Goal: Information Seeking & Learning: Learn about a topic

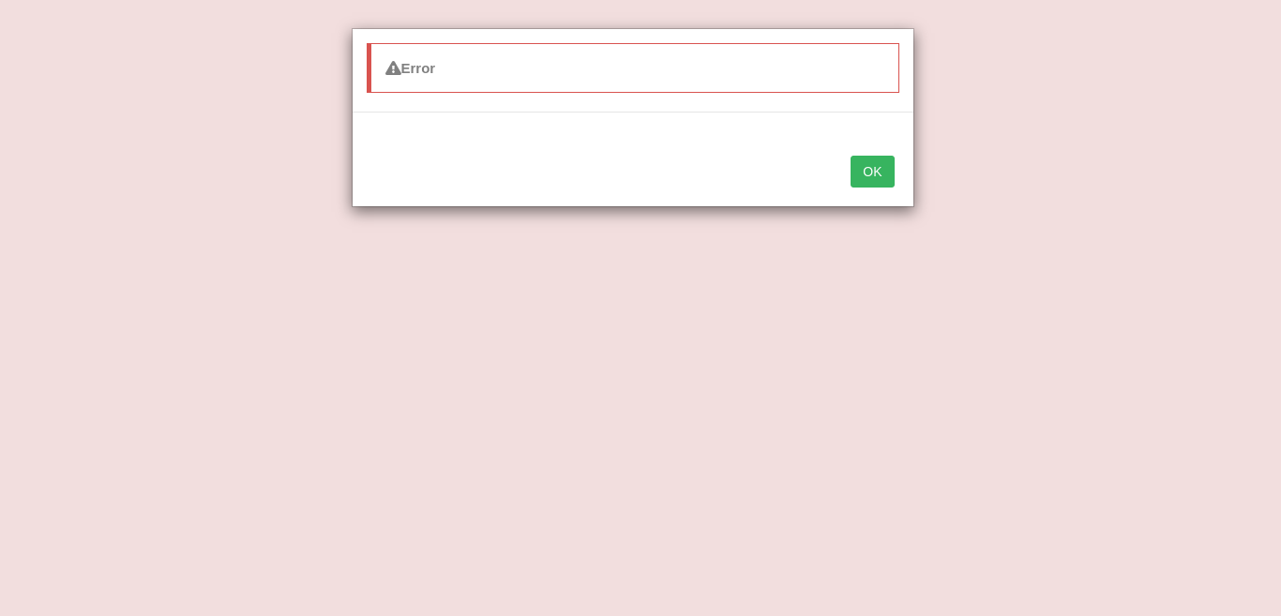
click at [870, 167] on button "OK" at bounding box center [871, 172] width 43 height 32
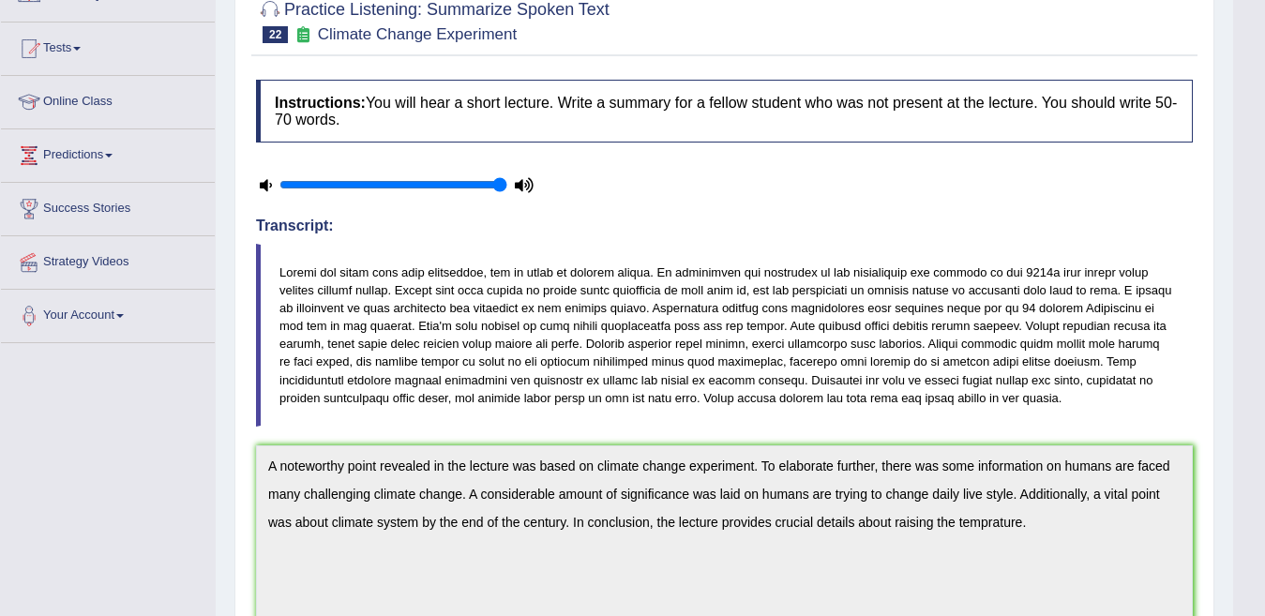
scroll to position [145, 0]
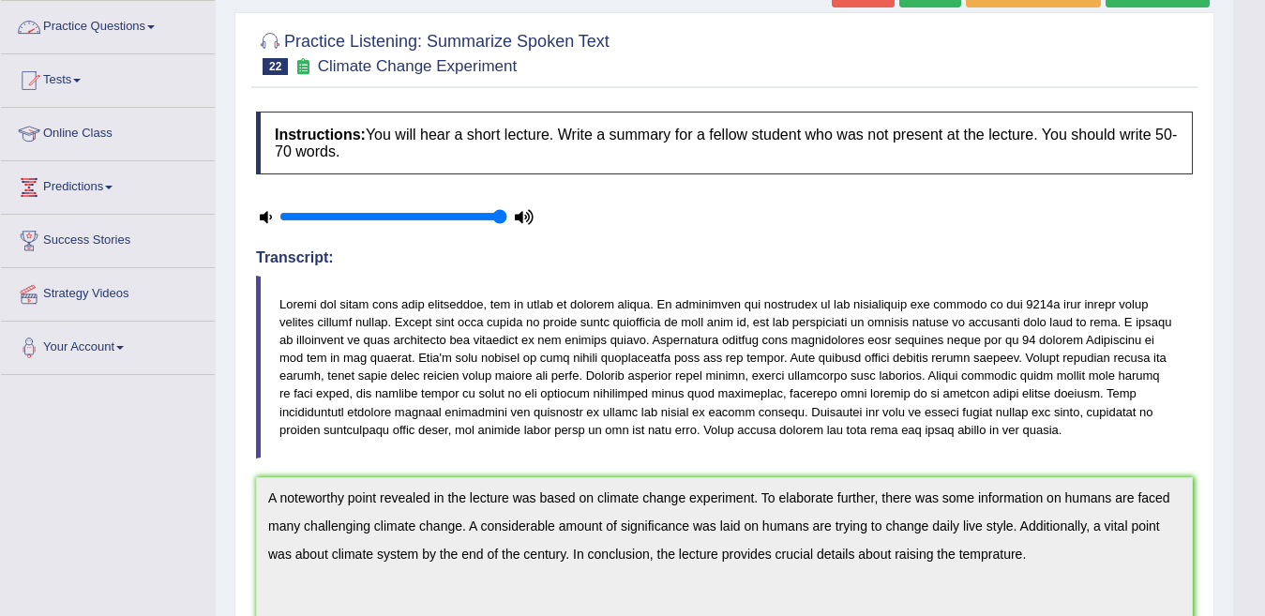
click at [107, 29] on link "Practice Questions" at bounding box center [108, 24] width 214 height 47
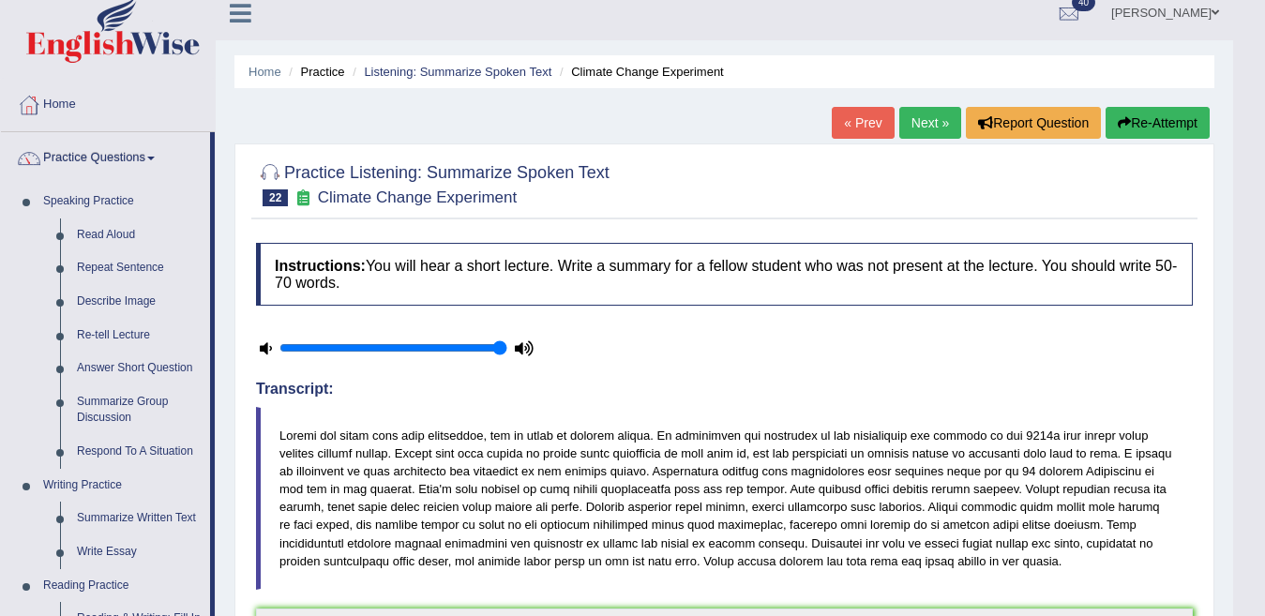
scroll to position [0, 0]
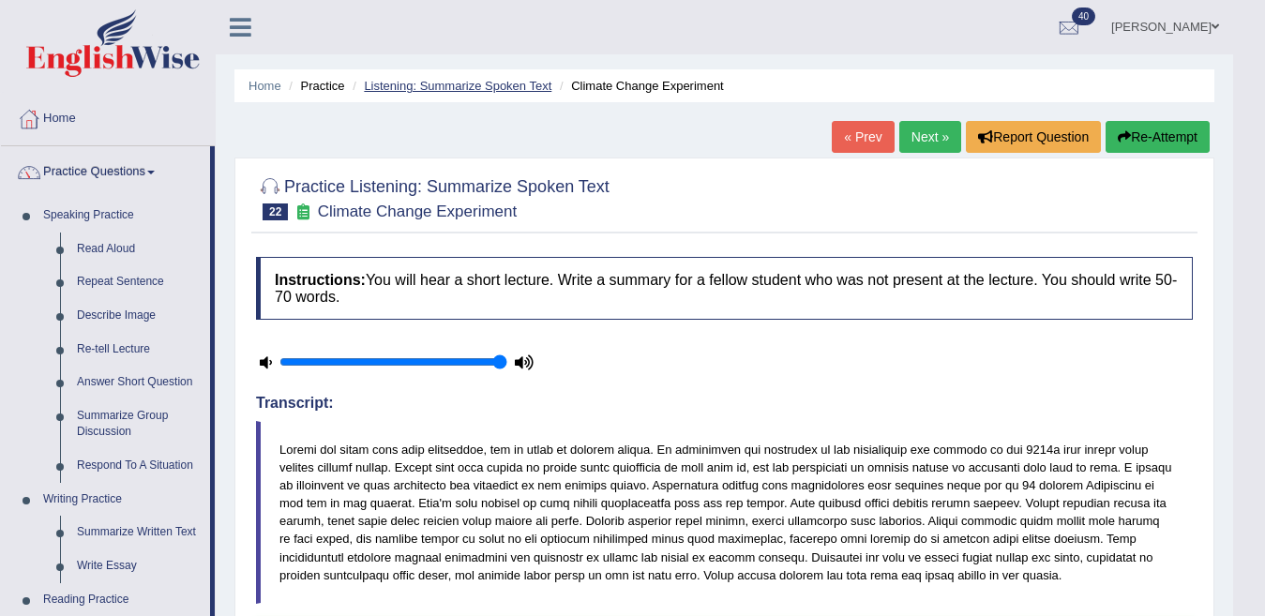
click at [489, 79] on link "Listening: Summarize Spoken Text" at bounding box center [458, 86] width 188 height 14
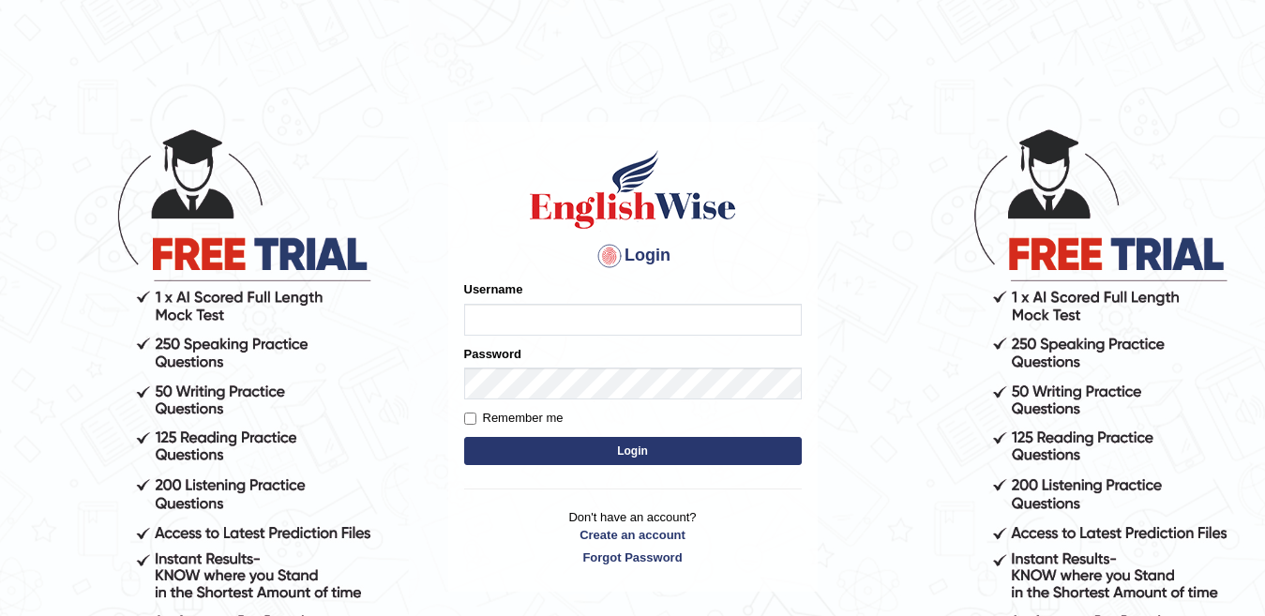
type input "obehi00"
click at [574, 475] on div "Login Please fix the following errors: Username obehi00 Password Remember me Lo…" at bounding box center [632, 357] width 369 height 470
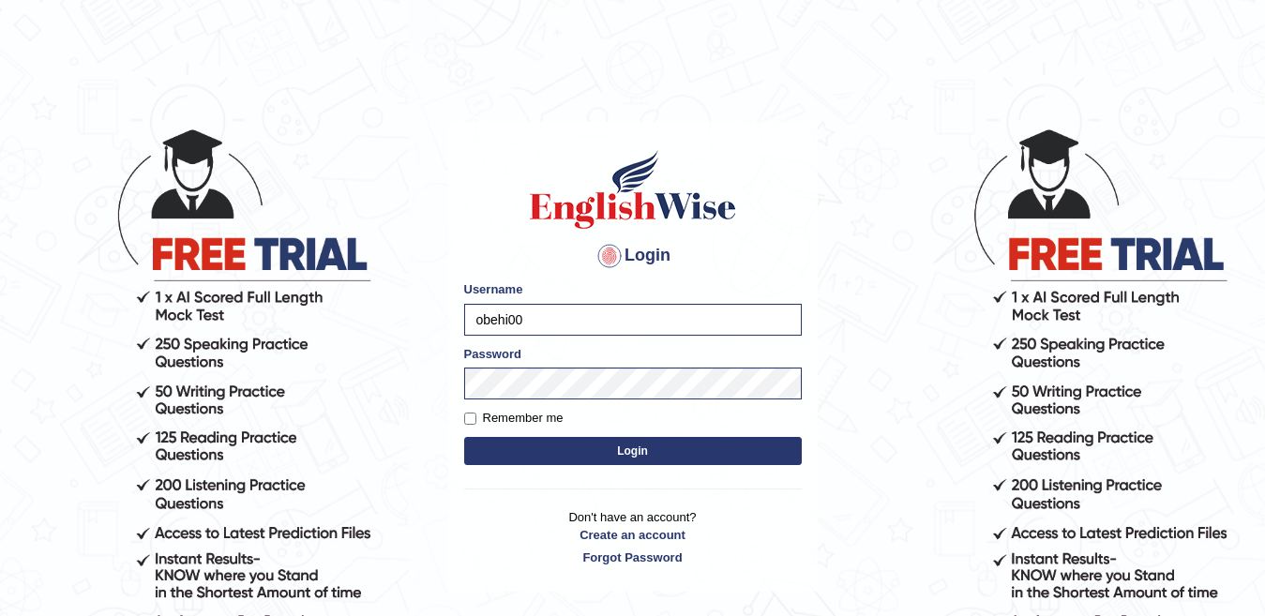
click at [696, 454] on button "Login" at bounding box center [633, 451] width 338 height 28
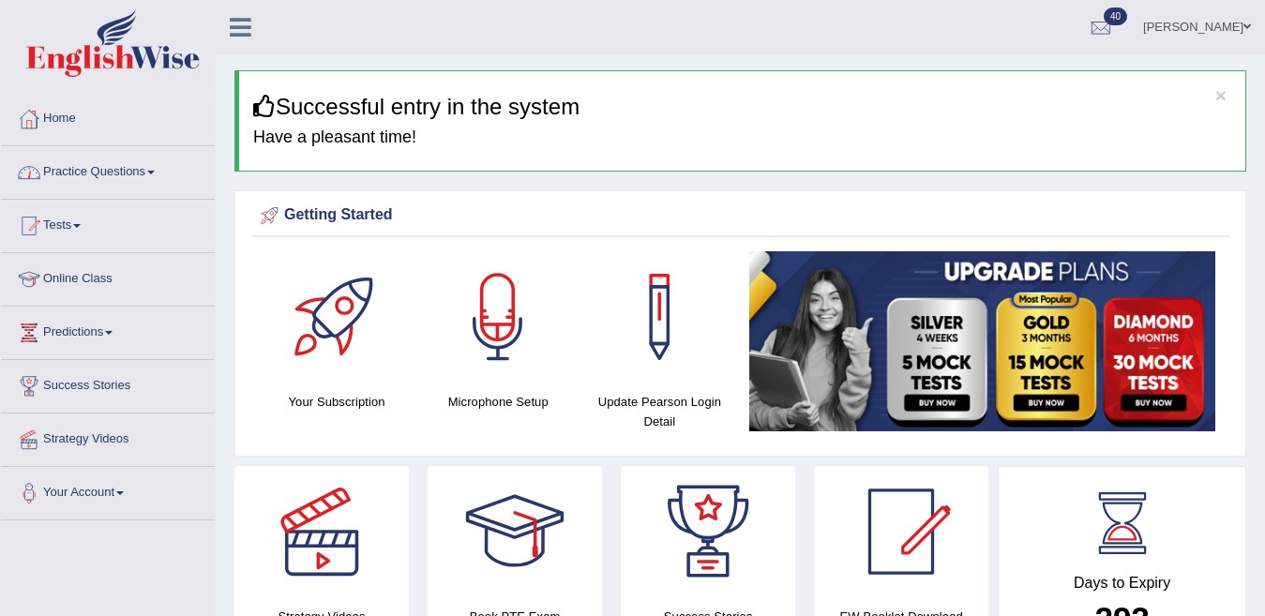
drag, startPoint x: 0, startPoint y: 0, endPoint x: 113, endPoint y: 180, distance: 212.8
click at [113, 180] on link "Practice Questions" at bounding box center [108, 169] width 214 height 47
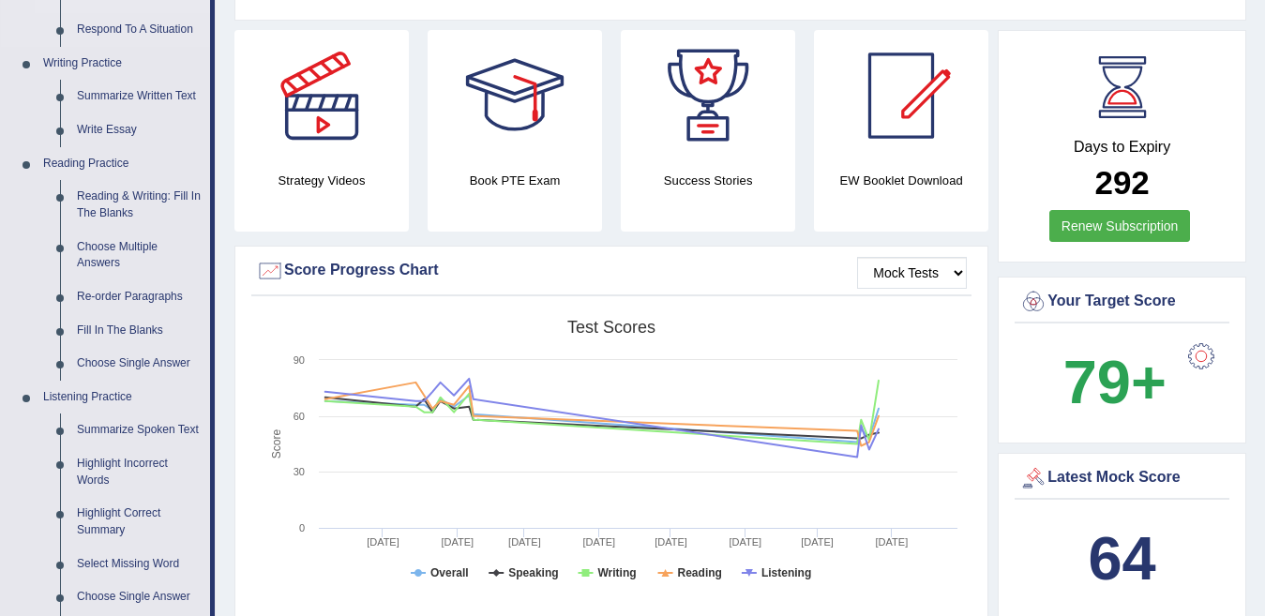
scroll to position [469, 0]
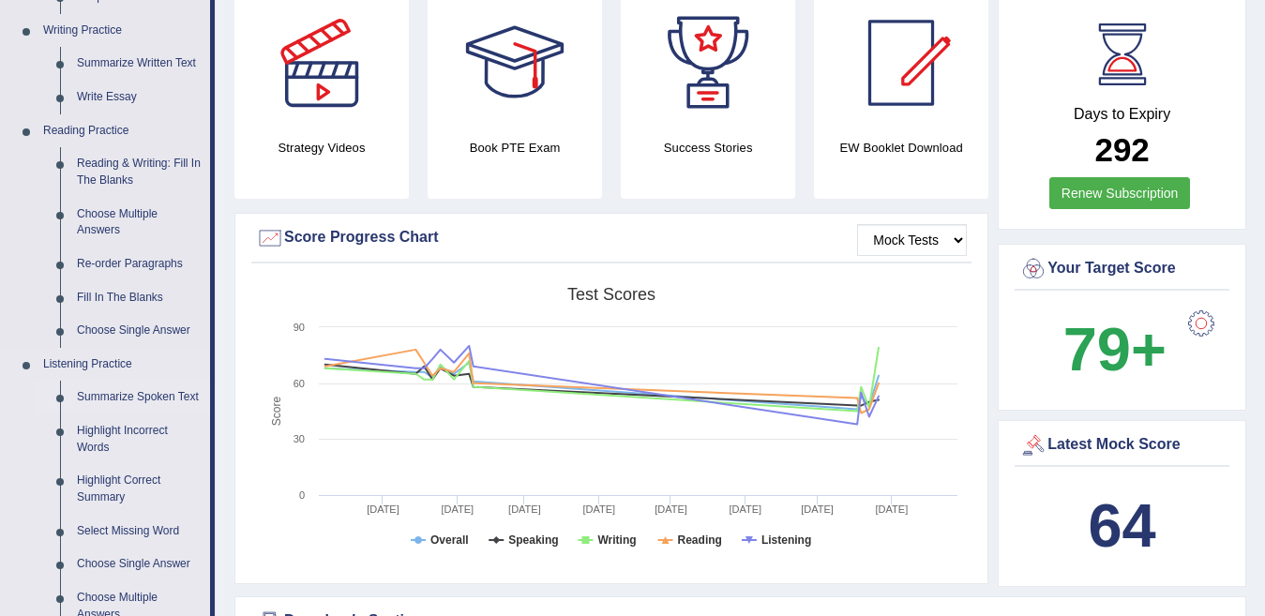
click at [145, 391] on link "Summarize Spoken Text" at bounding box center [139, 398] width 142 height 34
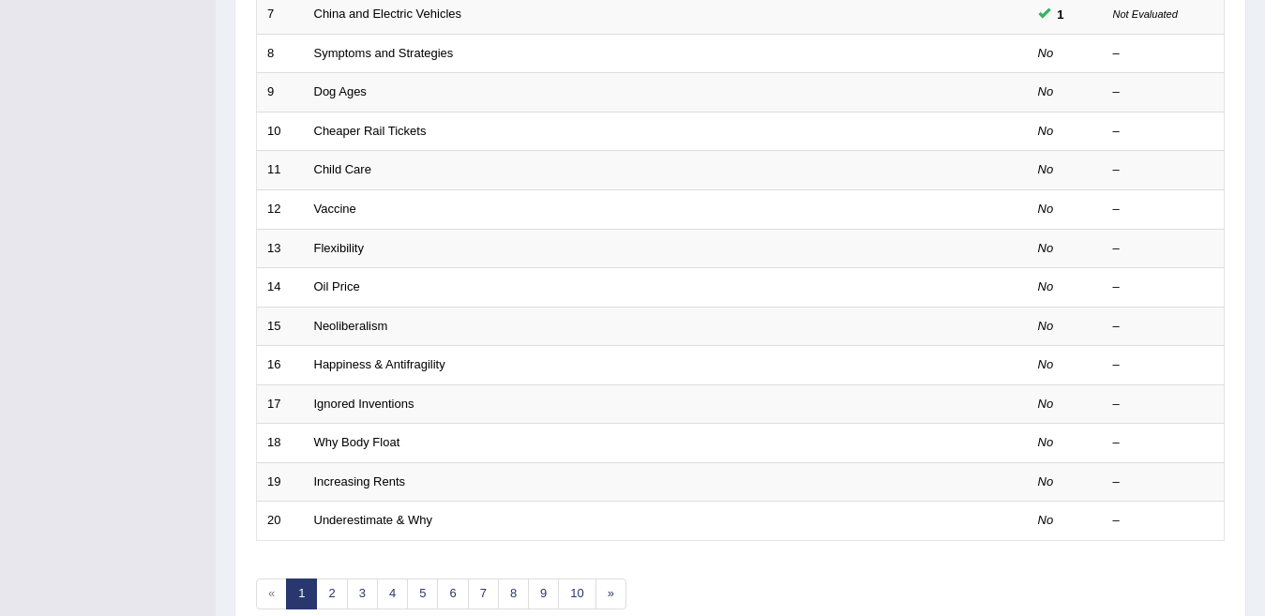
scroll to position [438, 0]
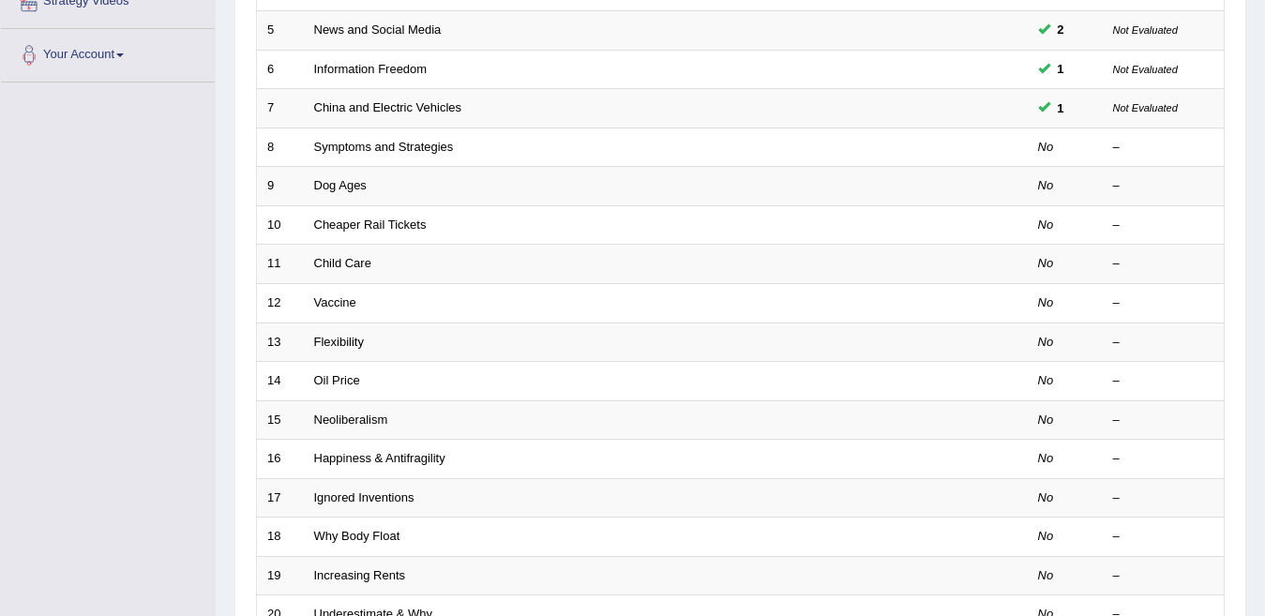
drag, startPoint x: 321, startPoint y: 248, endPoint x: 179, endPoint y: 281, distance: 145.3
click at [179, 281] on div "Toggle navigation Home Practice Questions Speaking Practice Read Aloud Repeat S…" at bounding box center [632, 178] width 1265 height 1232
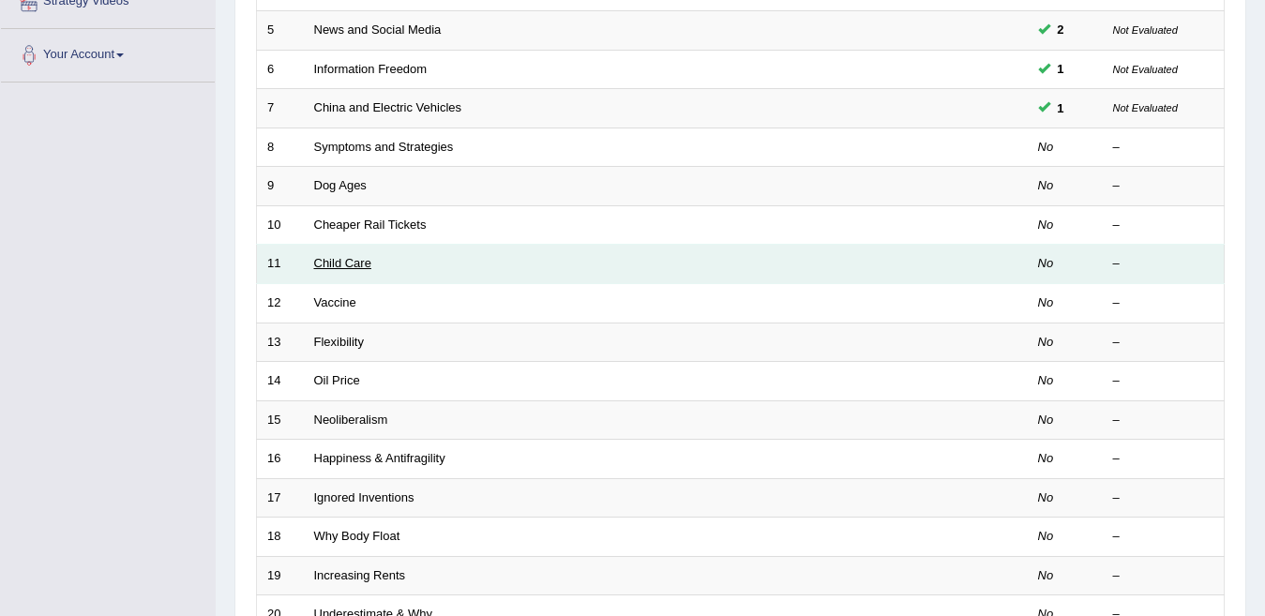
click at [335, 263] on link "Child Care" at bounding box center [342, 263] width 57 height 14
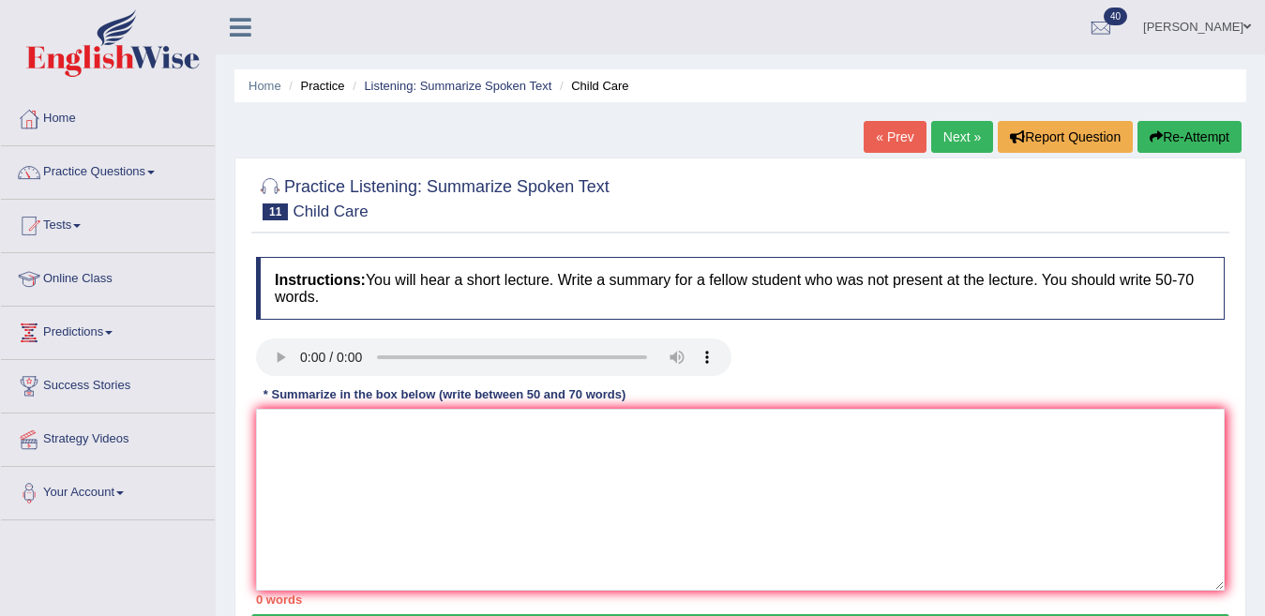
click at [465, 95] on li "Listening: Summarize Spoken Text" at bounding box center [449, 86] width 203 height 18
click at [474, 83] on link "Listening: Summarize Spoken Text" at bounding box center [458, 86] width 188 height 14
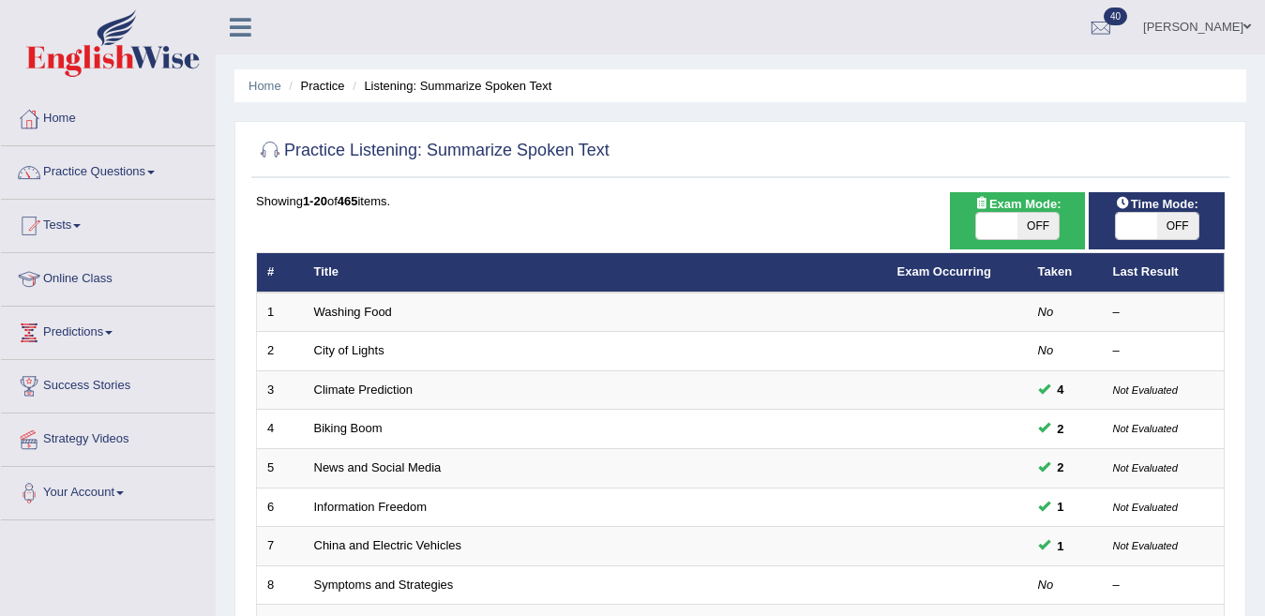
click at [1036, 218] on span "OFF" at bounding box center [1037, 226] width 41 height 26
checkbox input "true"
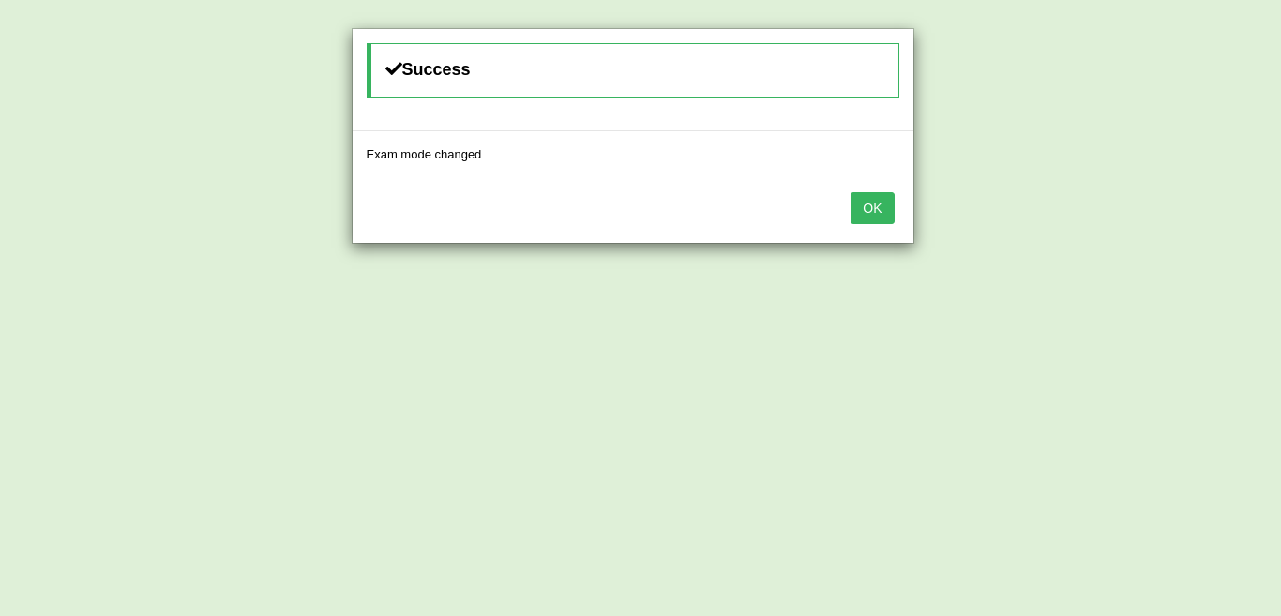
click at [872, 211] on button "OK" at bounding box center [871, 208] width 43 height 32
click at [889, 208] on button "OK" at bounding box center [871, 208] width 43 height 32
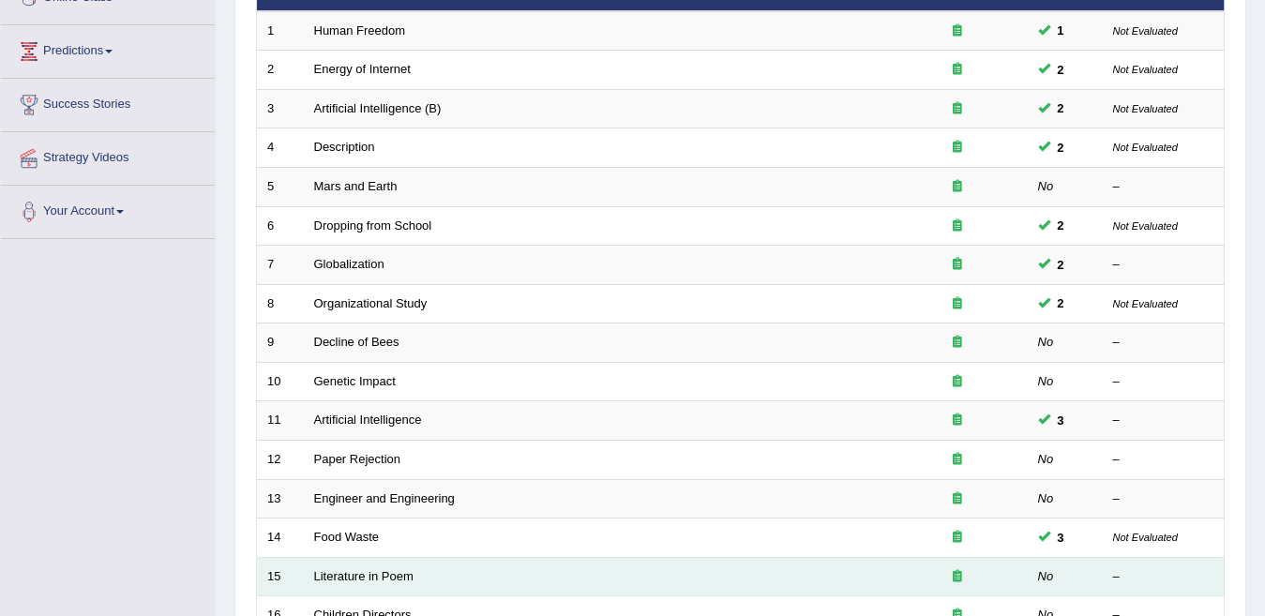
scroll to position [469, 0]
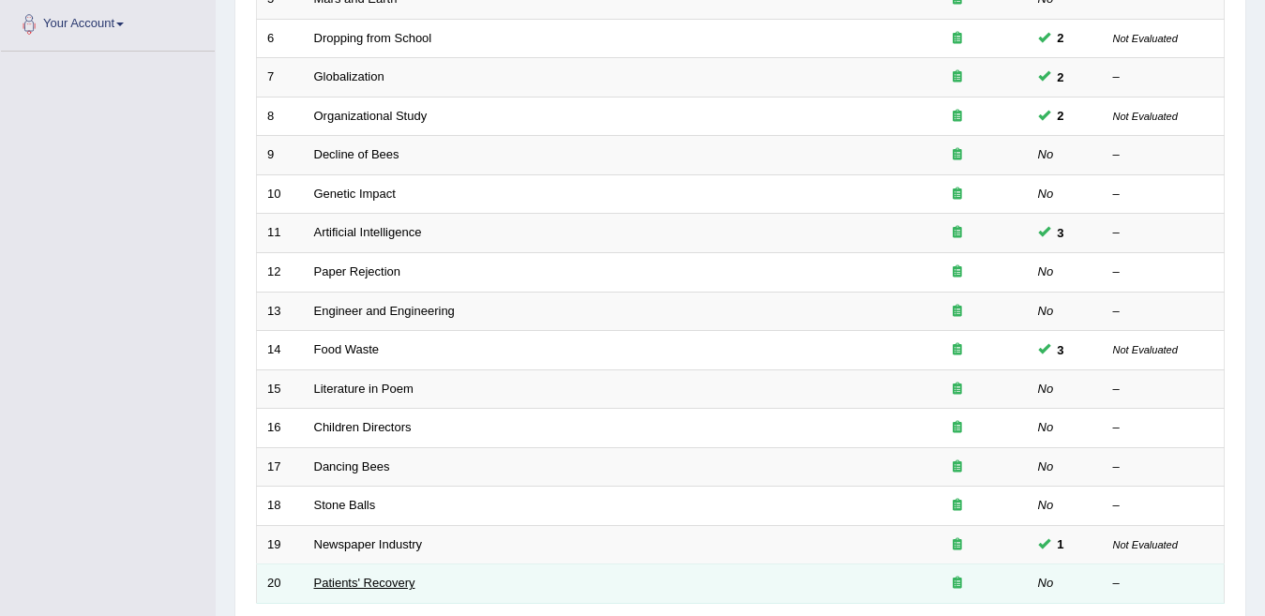
click at [382, 582] on link "Patients' Recovery" at bounding box center [364, 583] width 101 height 14
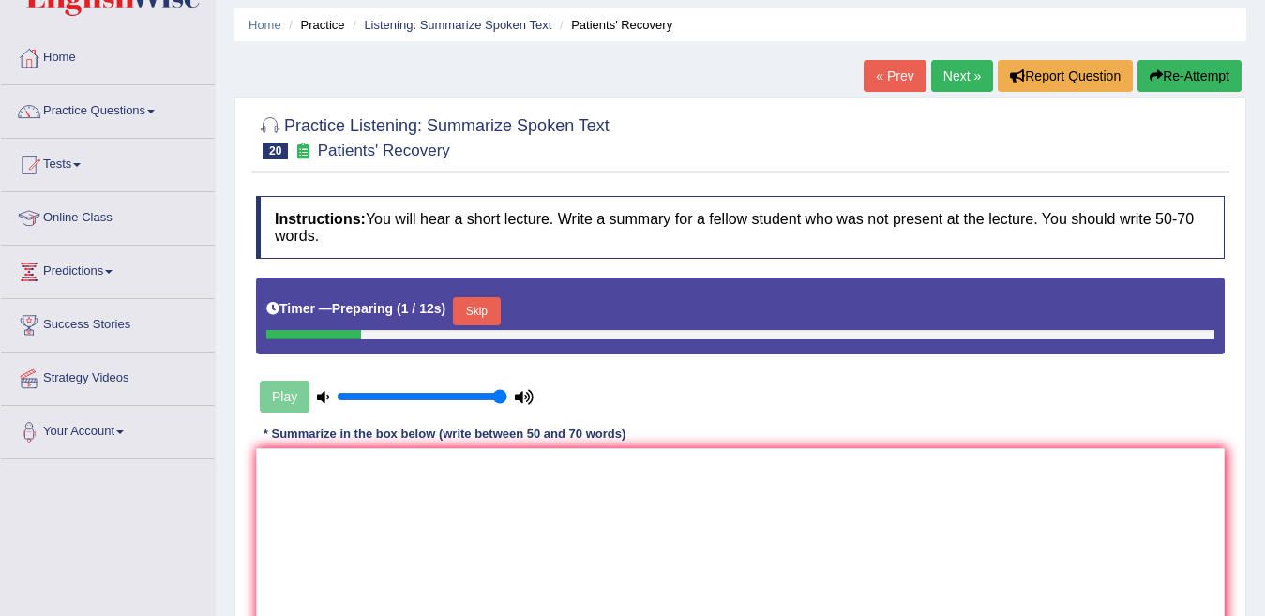
scroll to position [94, 0]
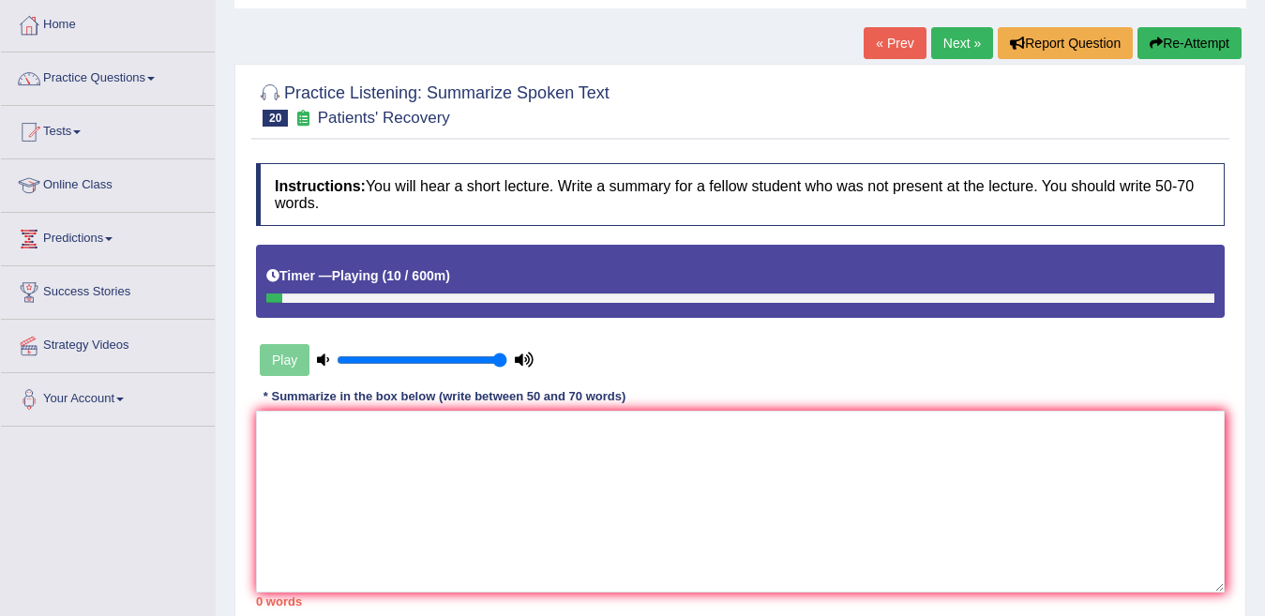
click at [1187, 45] on button "Re-Attempt" at bounding box center [1189, 43] width 104 height 32
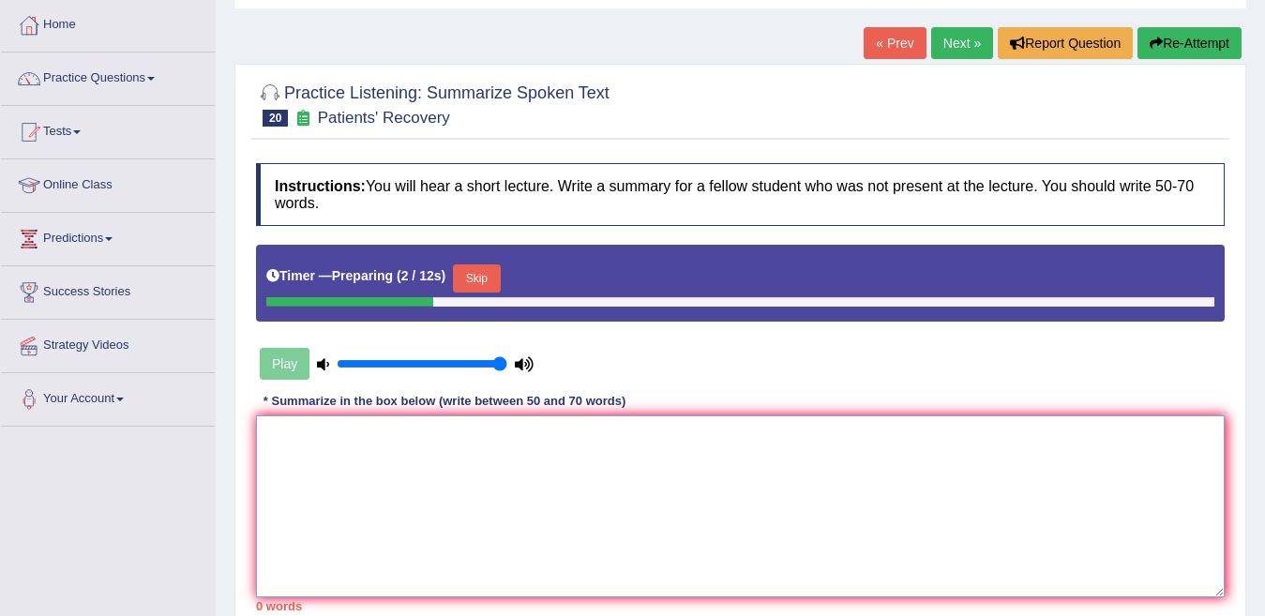
click at [704, 449] on textarea at bounding box center [740, 506] width 969 height 182
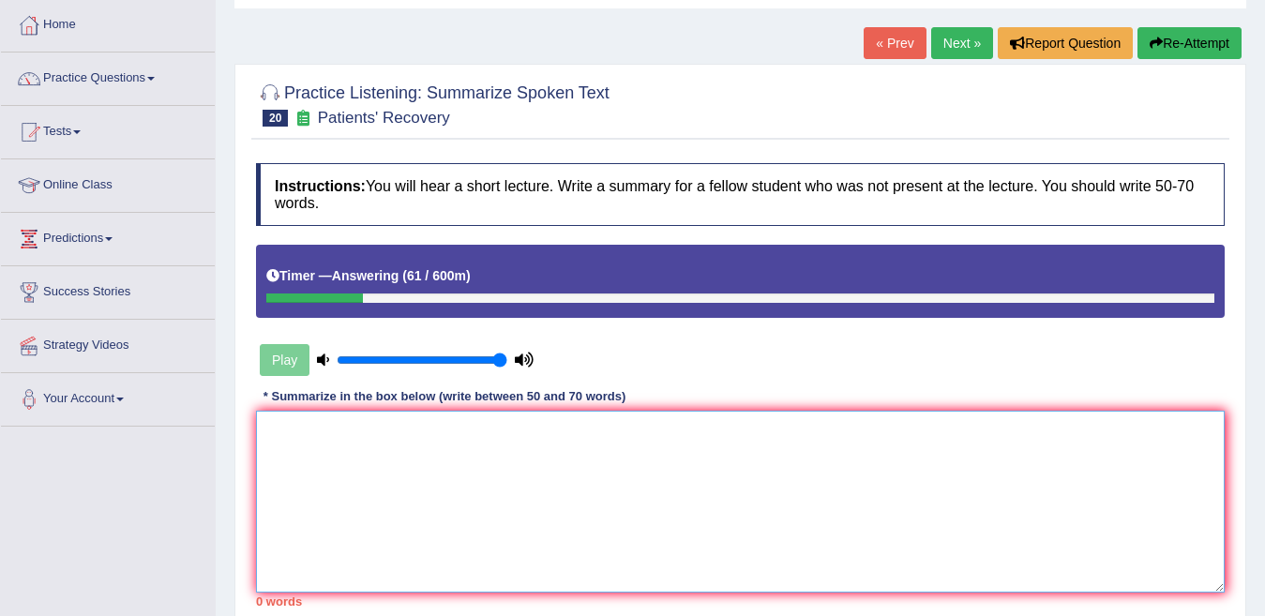
click at [704, 449] on textarea at bounding box center [740, 502] width 969 height 182
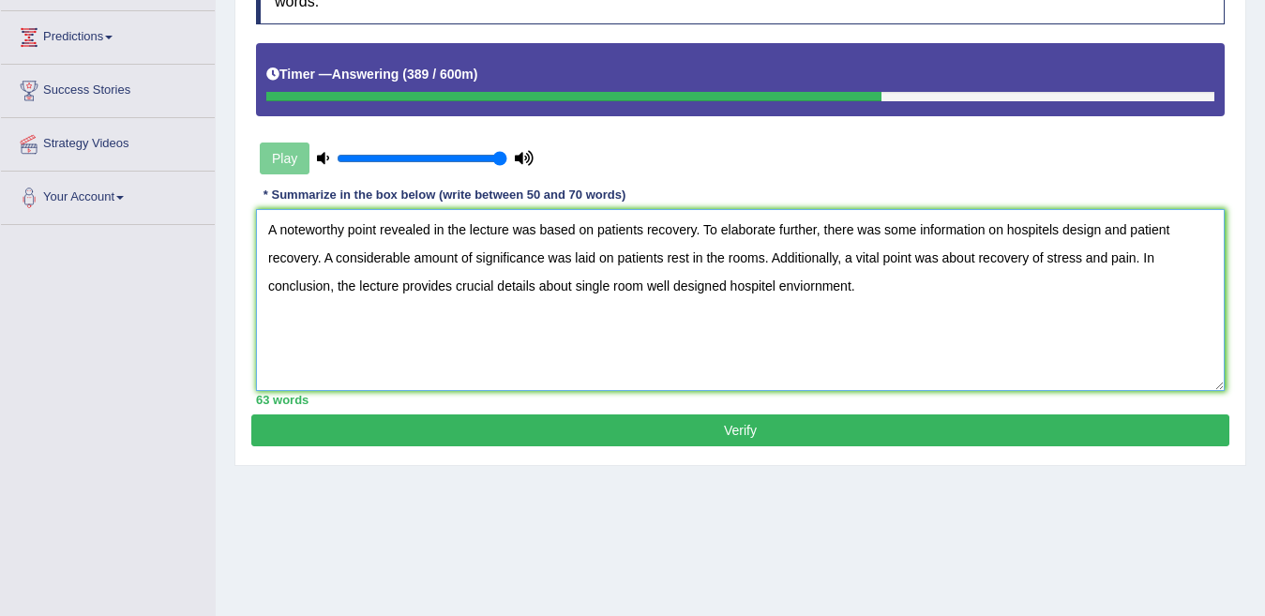
scroll to position [275, 0]
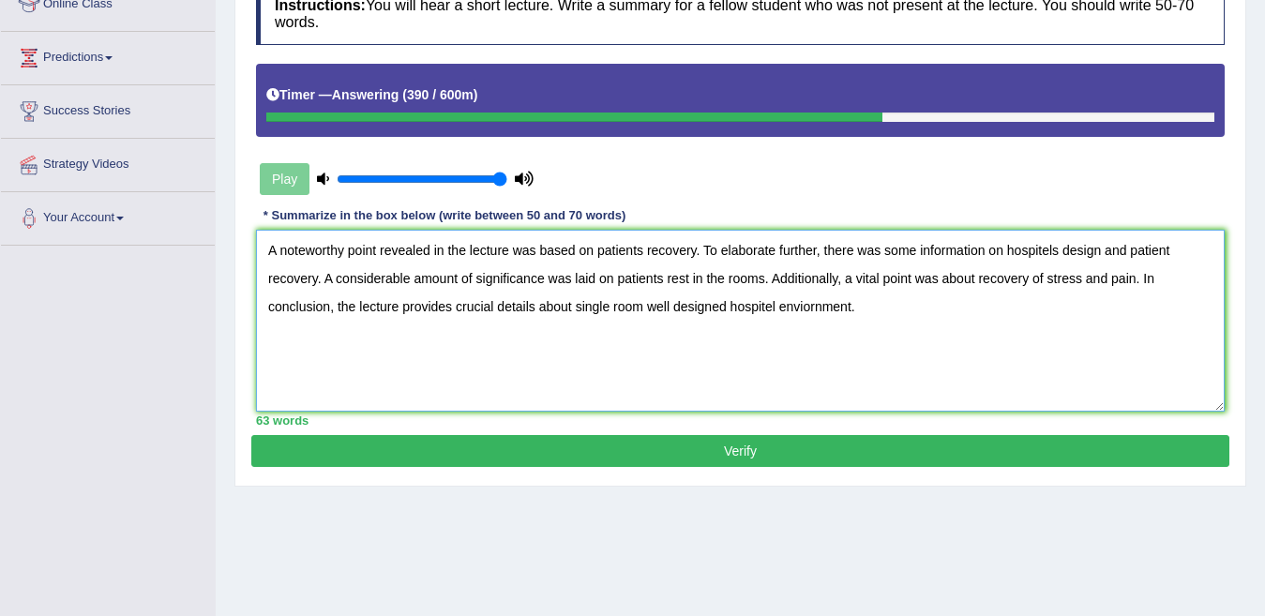
type textarea "A noteworthy point revealed in the lecture was based on patients recovery. To e…"
click at [734, 444] on button "Verify" at bounding box center [740, 451] width 978 height 32
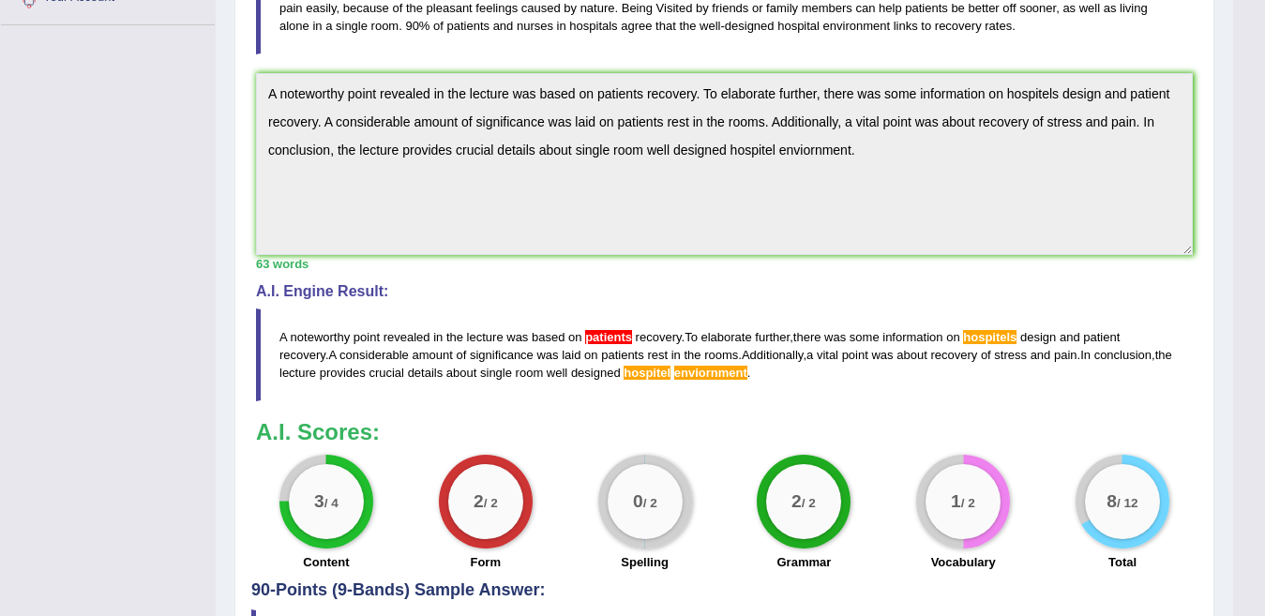
scroll to position [462, 0]
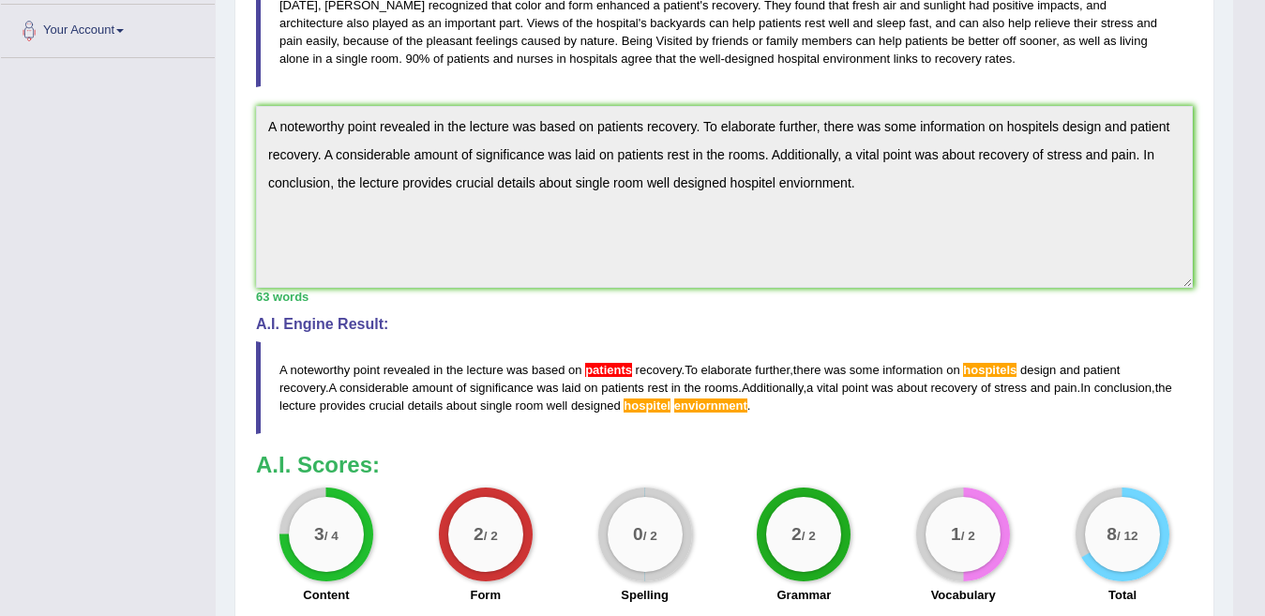
drag, startPoint x: 268, startPoint y: 123, endPoint x: 981, endPoint y: 194, distance: 716.2
click at [981, 194] on textarea "A noteworthy point revealed in the lecture was based on patients recovery. To e…" at bounding box center [724, 197] width 937 height 182
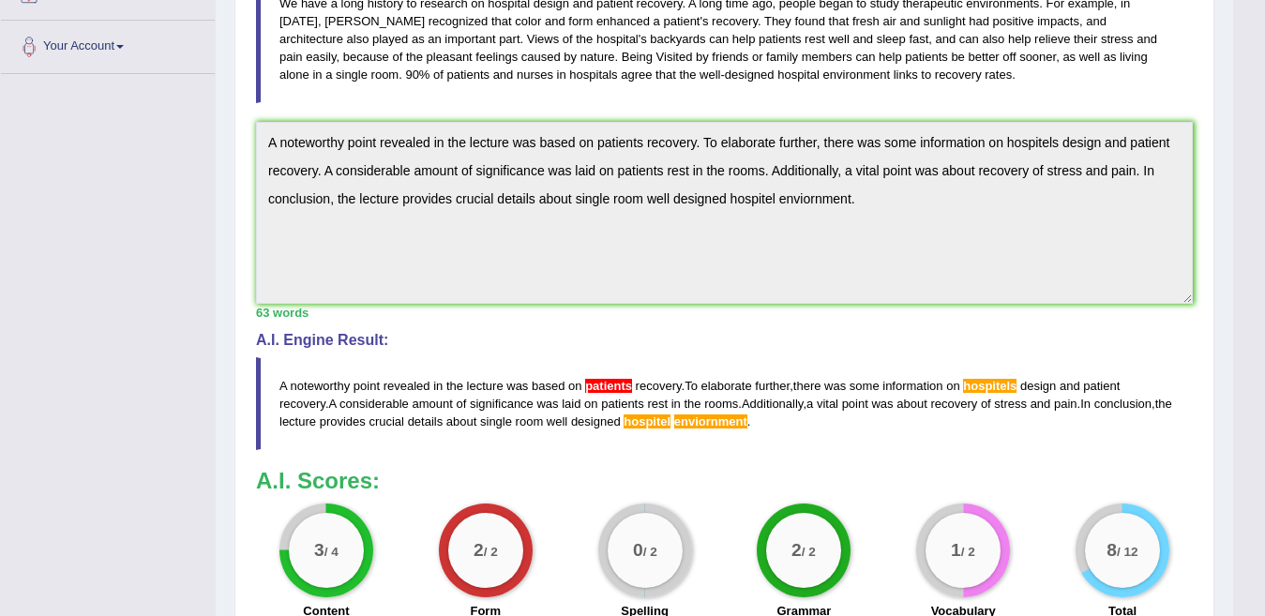
scroll to position [0, 0]
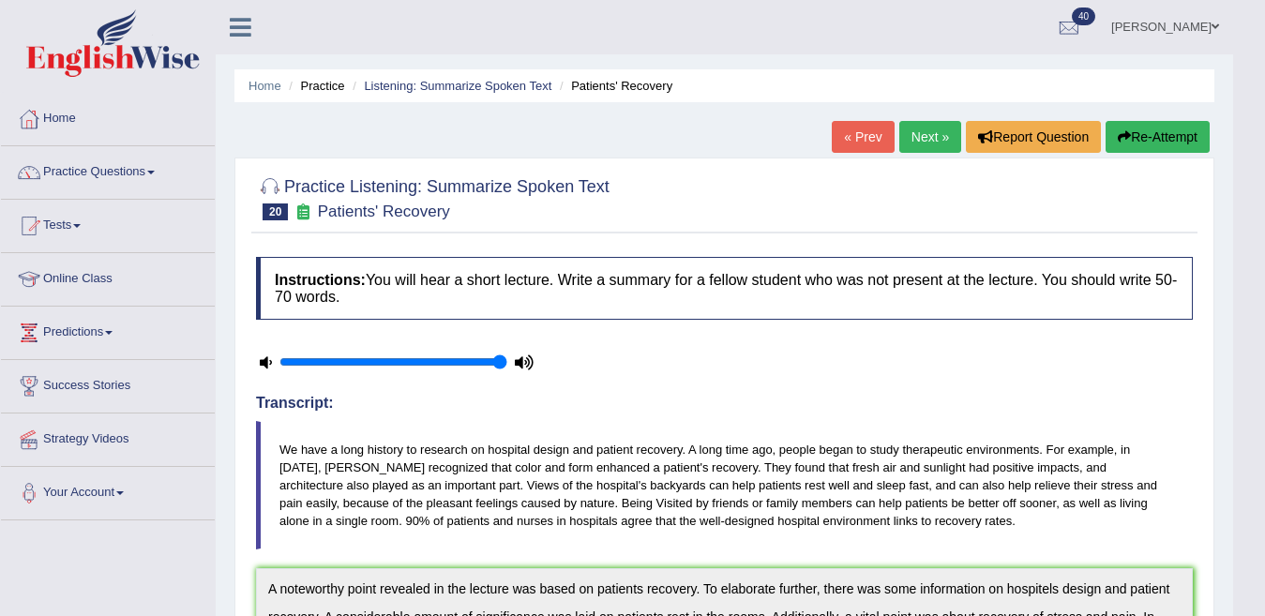
click at [1167, 149] on button "Re-Attempt" at bounding box center [1158, 137] width 104 height 32
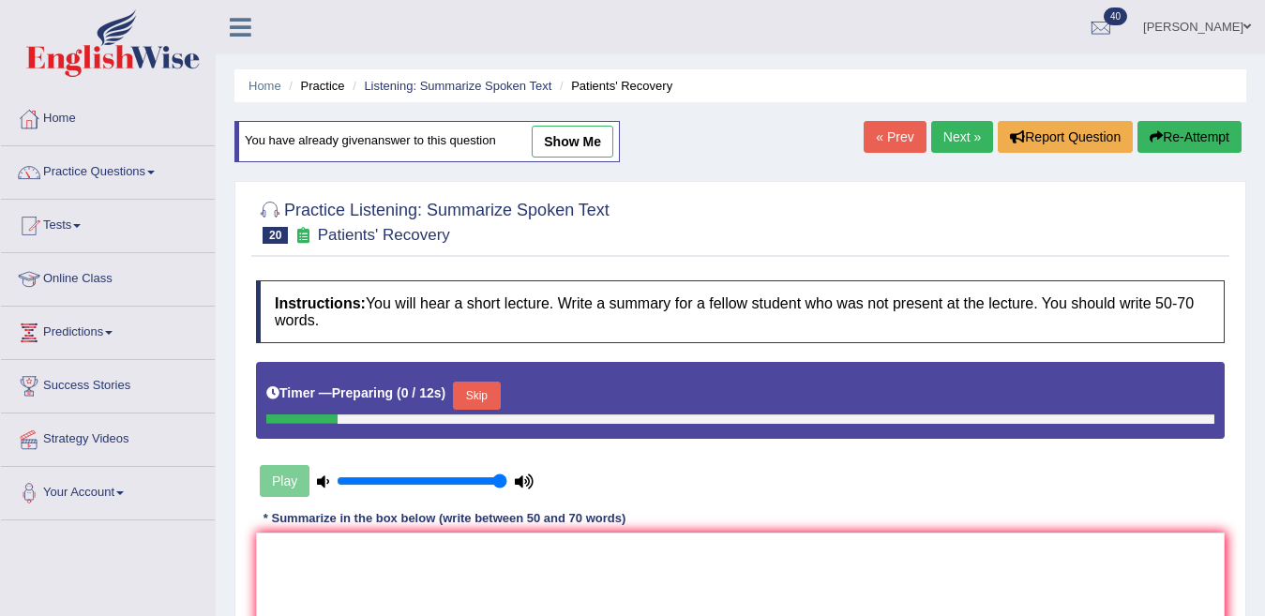
click at [803, 552] on textarea at bounding box center [740, 624] width 969 height 182
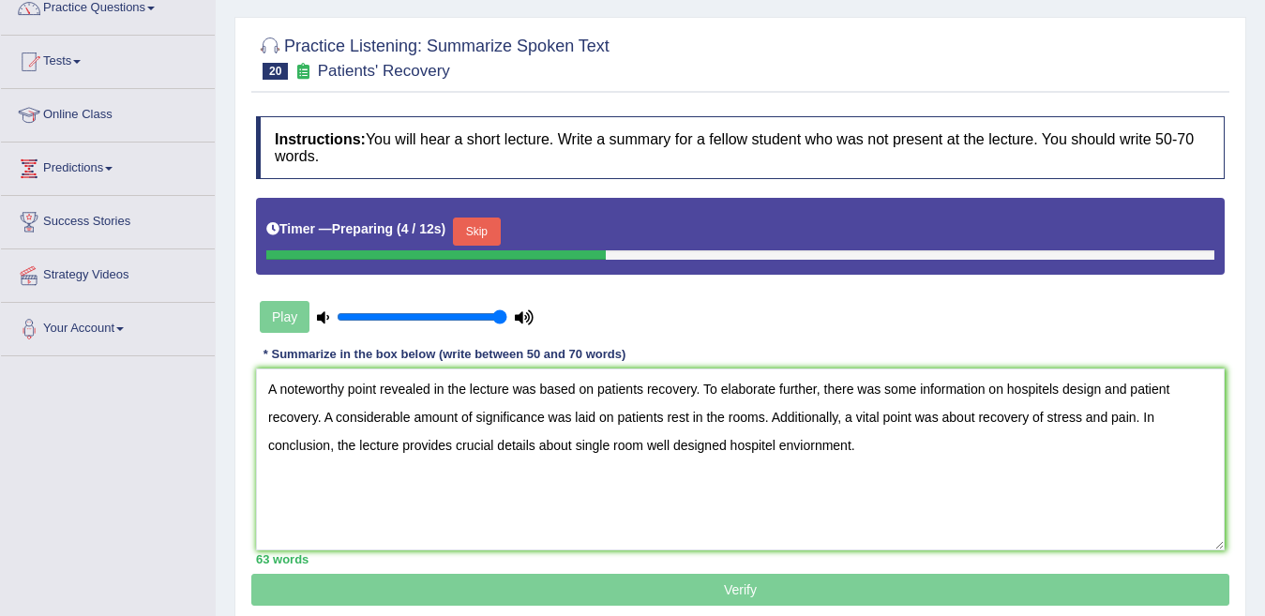
scroll to position [188, 0]
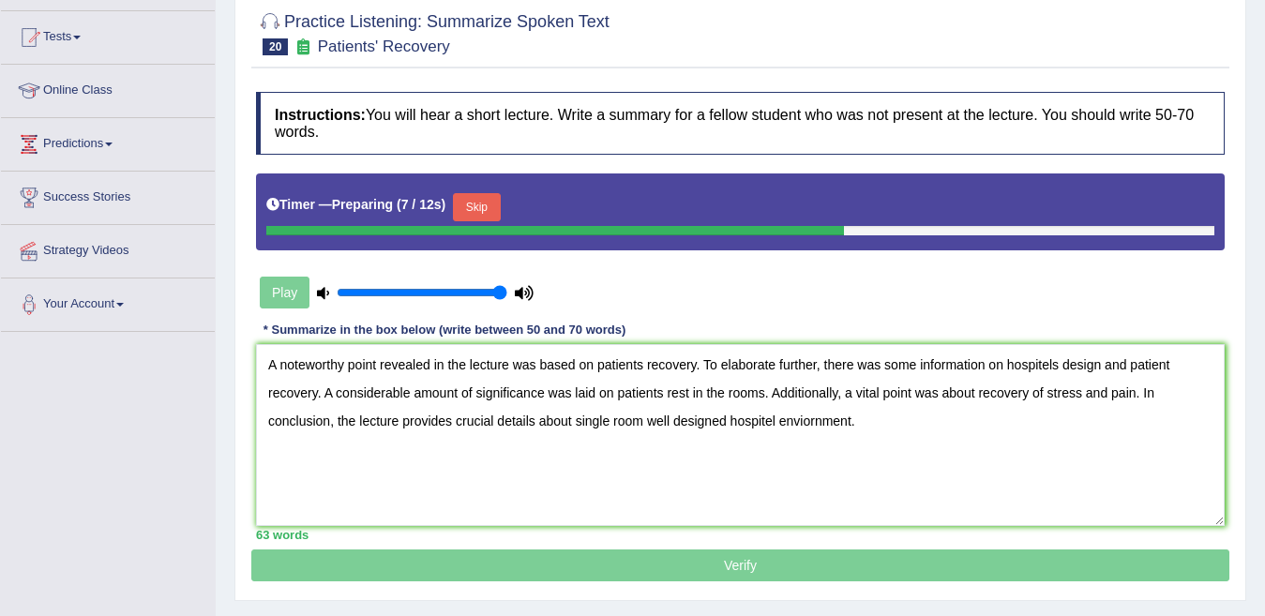
click at [1051, 365] on textarea "A noteworthy point revealed in the lecture was based on patients recovery. To e…" at bounding box center [740, 435] width 969 height 182
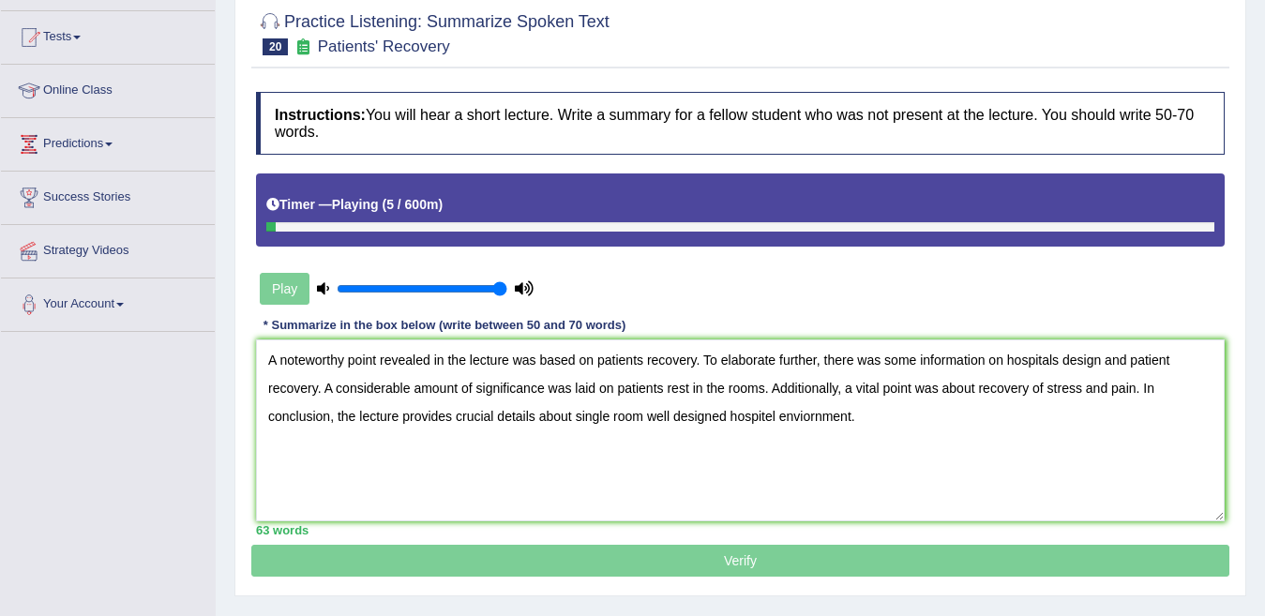
type textarea "A noteworthy point revealed in the lecture was based on patients recovery. To e…"
type input "0.05"
click at [346, 287] on input "range" at bounding box center [422, 288] width 171 height 15
click at [774, 416] on textarea "A noteworthy point revealed in the lecture was based on patients recovery. To e…" at bounding box center [740, 430] width 969 height 182
click at [815, 413] on textarea "A noteworthy point revealed in the lecture was based on patients recovery. To e…" at bounding box center [740, 430] width 969 height 182
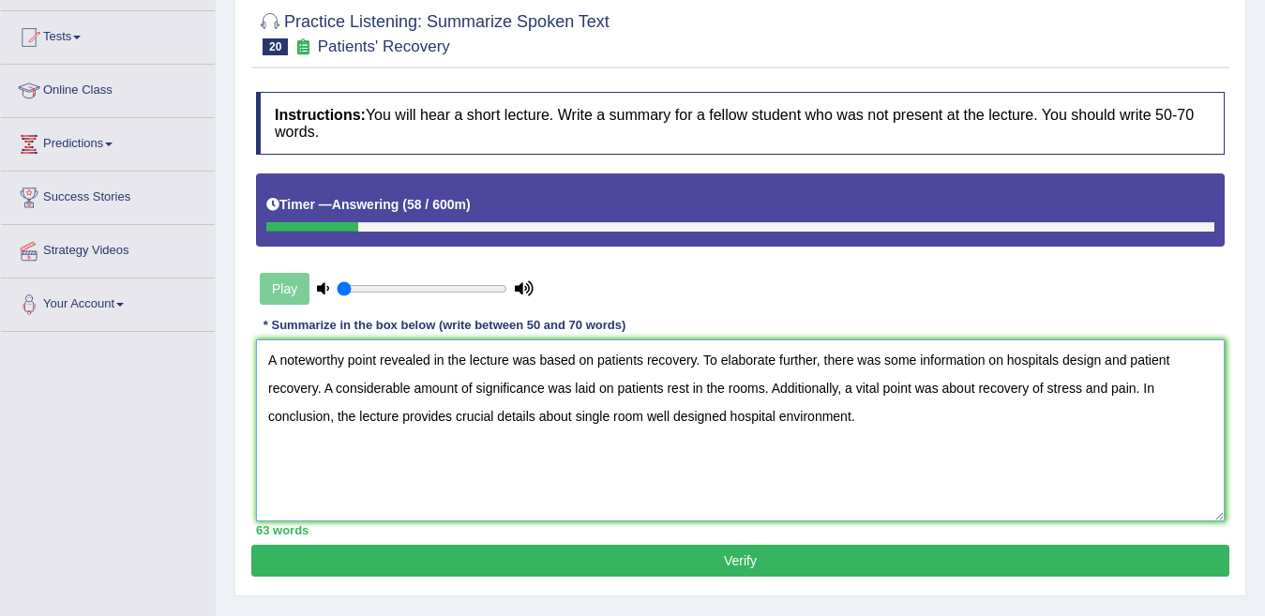
click at [863, 425] on textarea "A noteworthy point revealed in the lecture was based on patients recovery. To e…" at bounding box center [740, 430] width 969 height 182
click at [644, 355] on textarea "A noteworthy point revealed in the lecture was based on patients recovery. To e…" at bounding box center [740, 430] width 969 height 182
type textarea "A noteworthy point revealed in the lecture was based on patients' recovery. To …"
click at [800, 563] on button "Verify" at bounding box center [740, 561] width 978 height 32
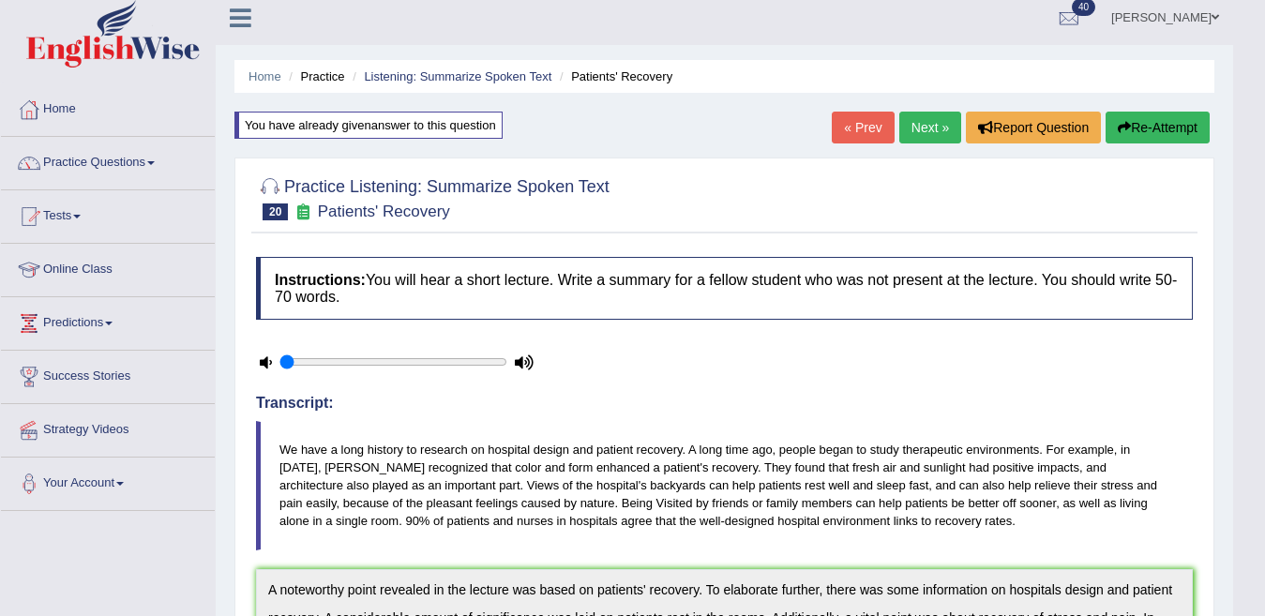
scroll to position [0, 0]
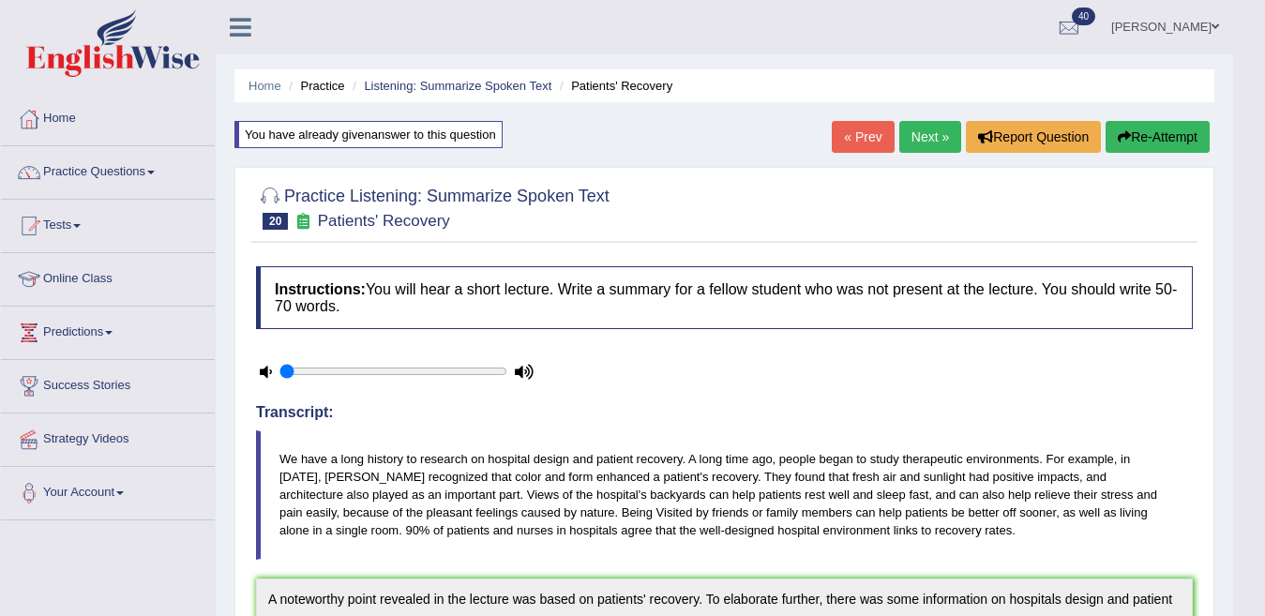
click at [939, 128] on link "Next »" at bounding box center [930, 137] width 62 height 32
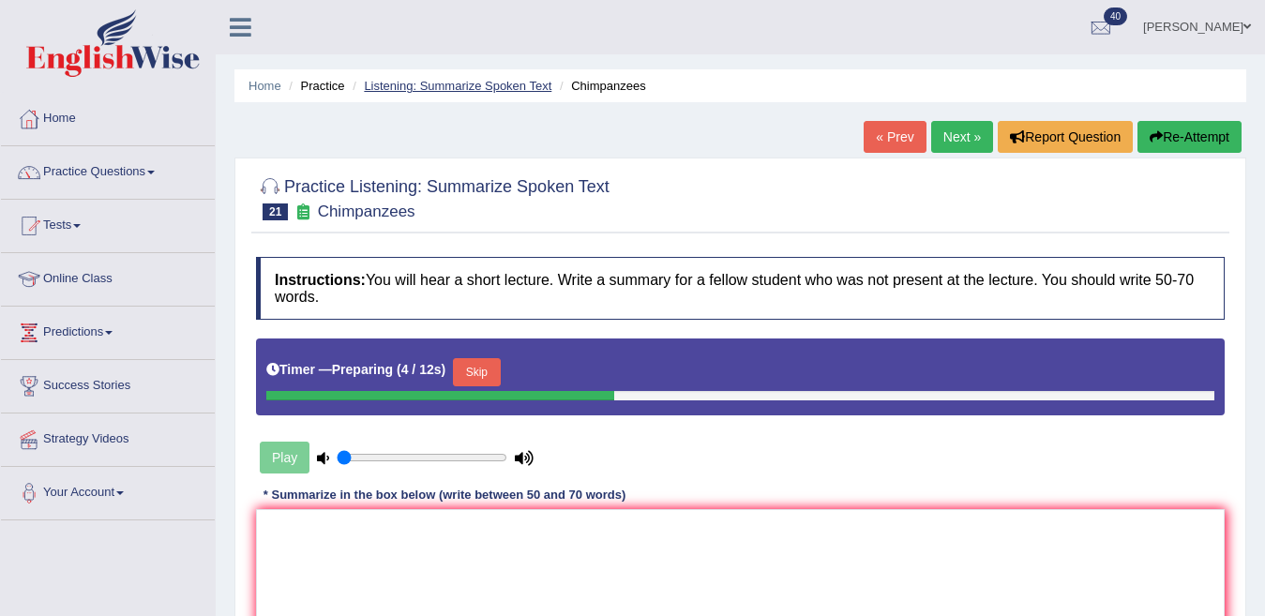
click at [479, 87] on link "Listening: Summarize Spoken Text" at bounding box center [458, 86] width 188 height 14
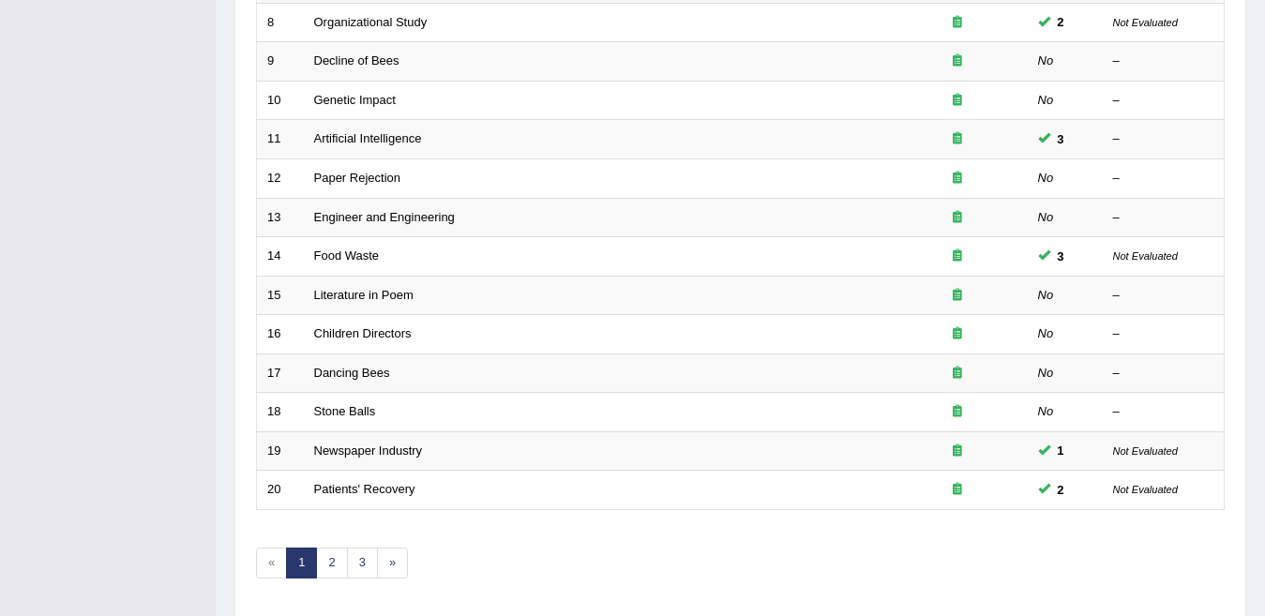
scroll to position [625, 0]
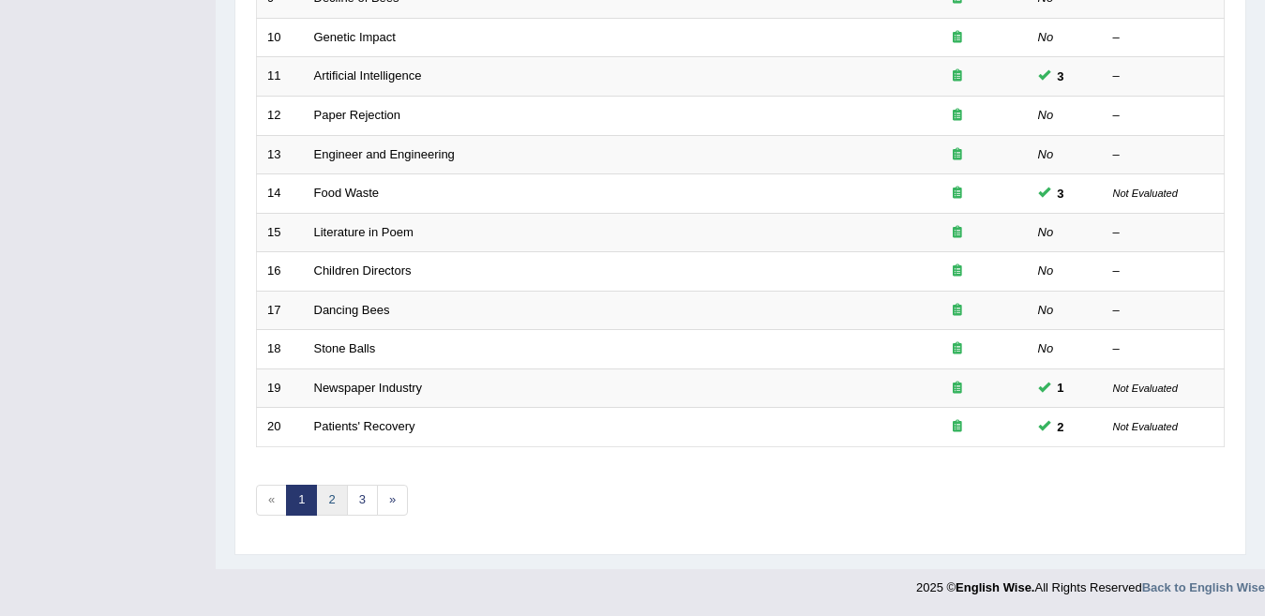
click at [324, 503] on link "2" at bounding box center [331, 500] width 31 height 31
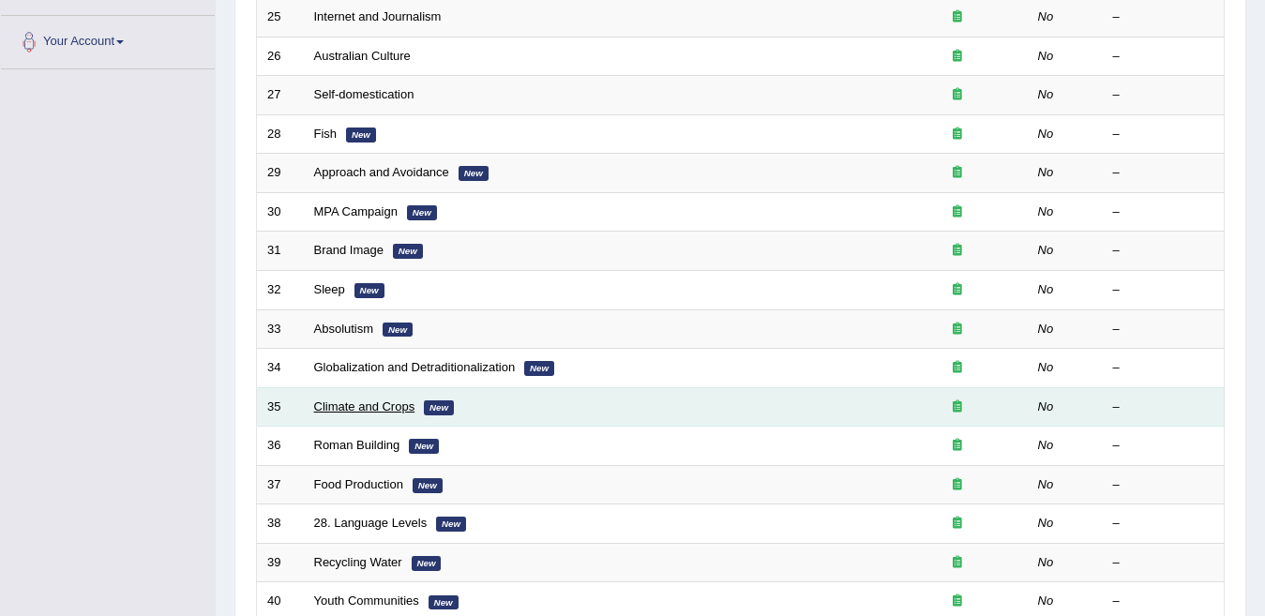
scroll to position [625, 0]
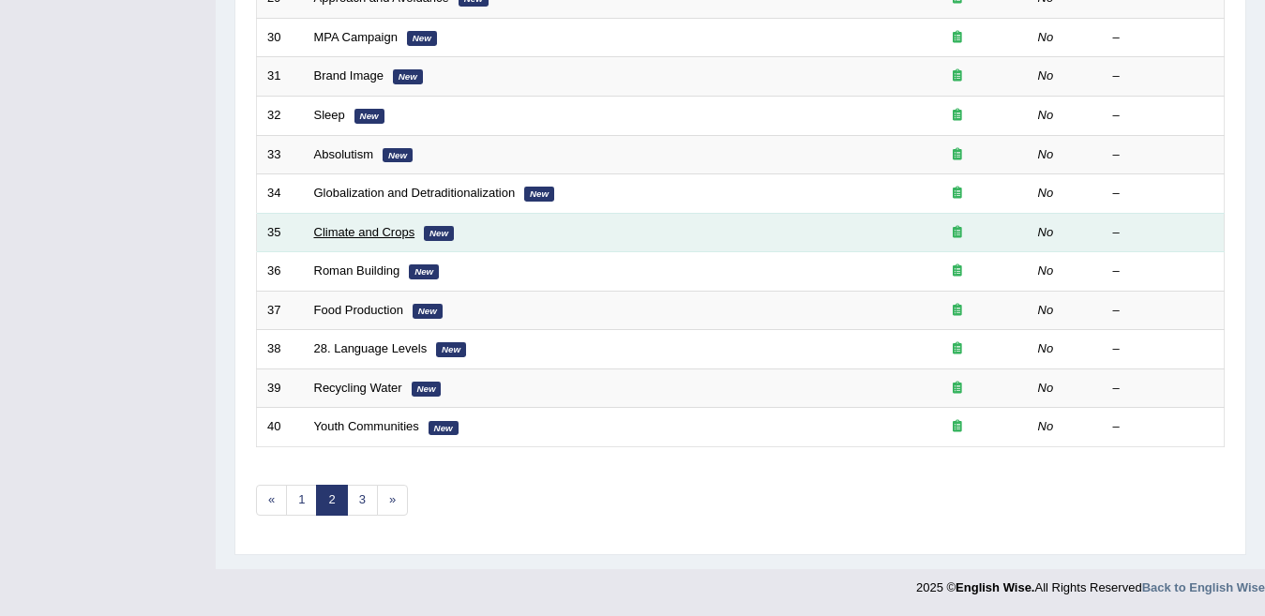
click at [366, 232] on link "Climate and Crops" at bounding box center [364, 232] width 101 height 14
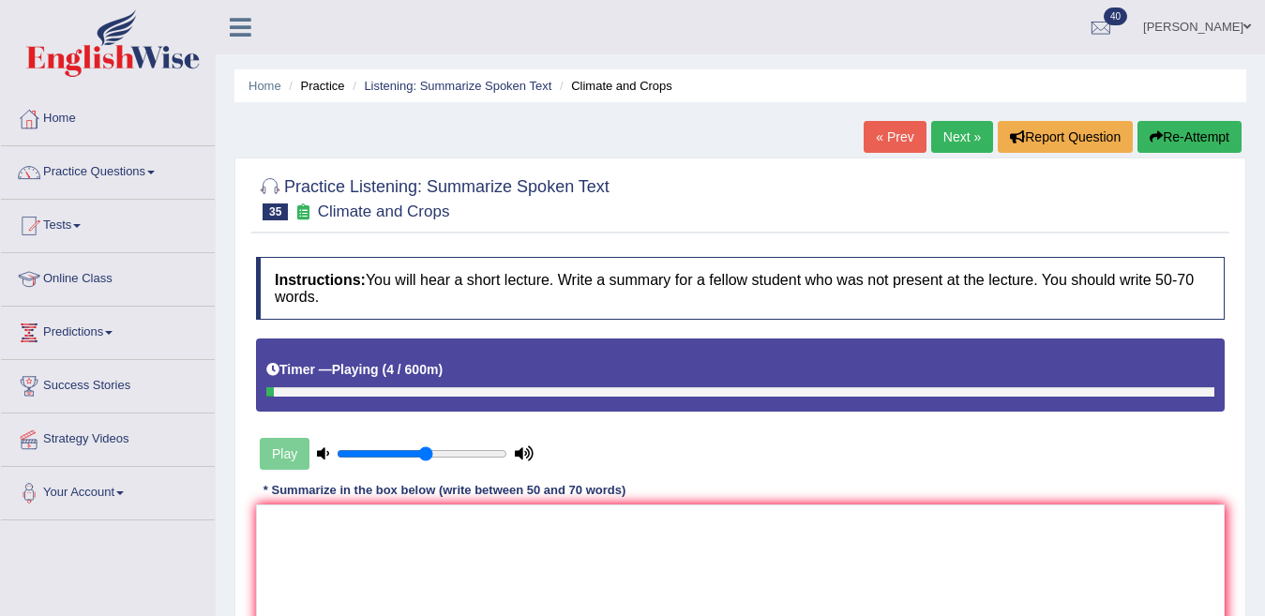
type input "0.55"
click at [426, 451] on input "range" at bounding box center [422, 453] width 171 height 15
click at [1212, 128] on button "Re-Attempt" at bounding box center [1189, 137] width 104 height 32
click at [922, 568] on textarea at bounding box center [740, 595] width 969 height 182
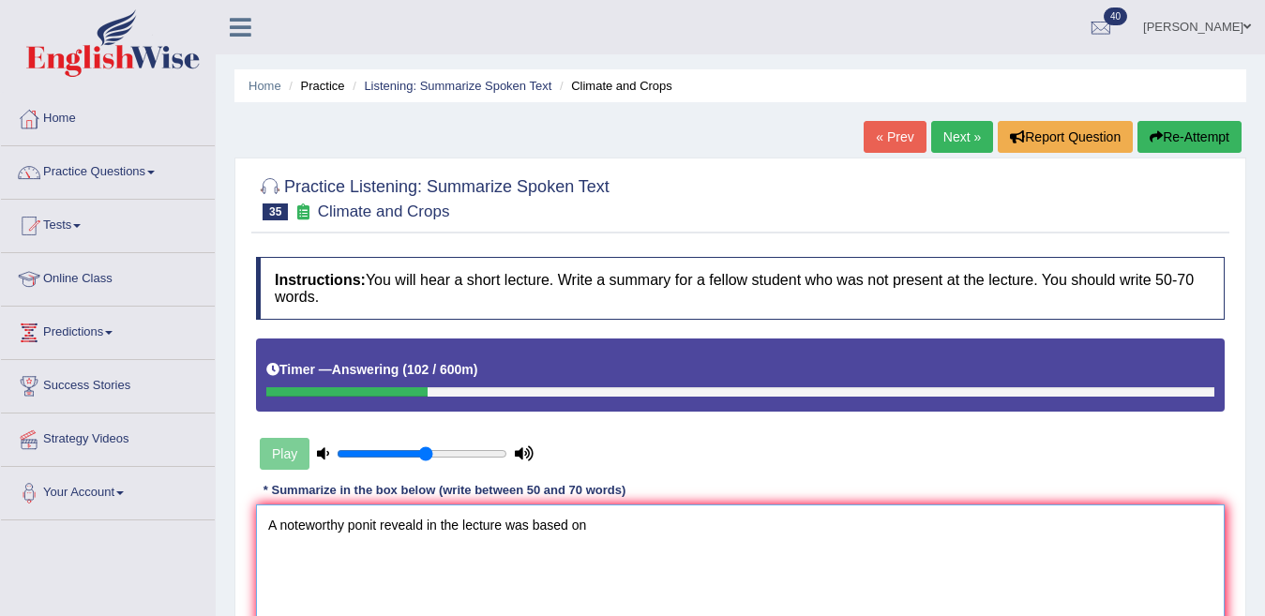
click at [417, 521] on textarea "A noteworthy ponit reveald in the lecture was based on" at bounding box center [740, 595] width 969 height 182
click at [667, 521] on textarea "A noteworthy ponit revealed in the lecture was based on" at bounding box center [740, 595] width 969 height 182
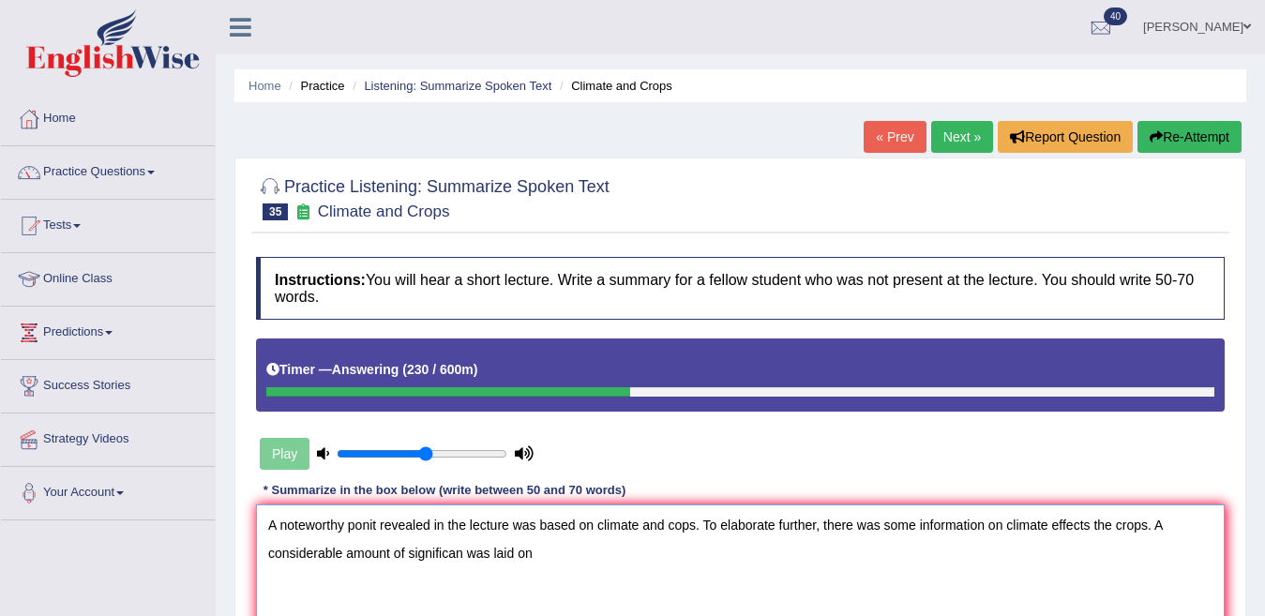
click at [461, 555] on textarea "A noteworthy ponit revealed in the lecture was based on climate and cops. To el…" at bounding box center [740, 595] width 969 height 182
click at [600, 542] on textarea "A noteworthy ponit revealed in the lecture was based on climate and cops. To el…" at bounding box center [740, 595] width 969 height 182
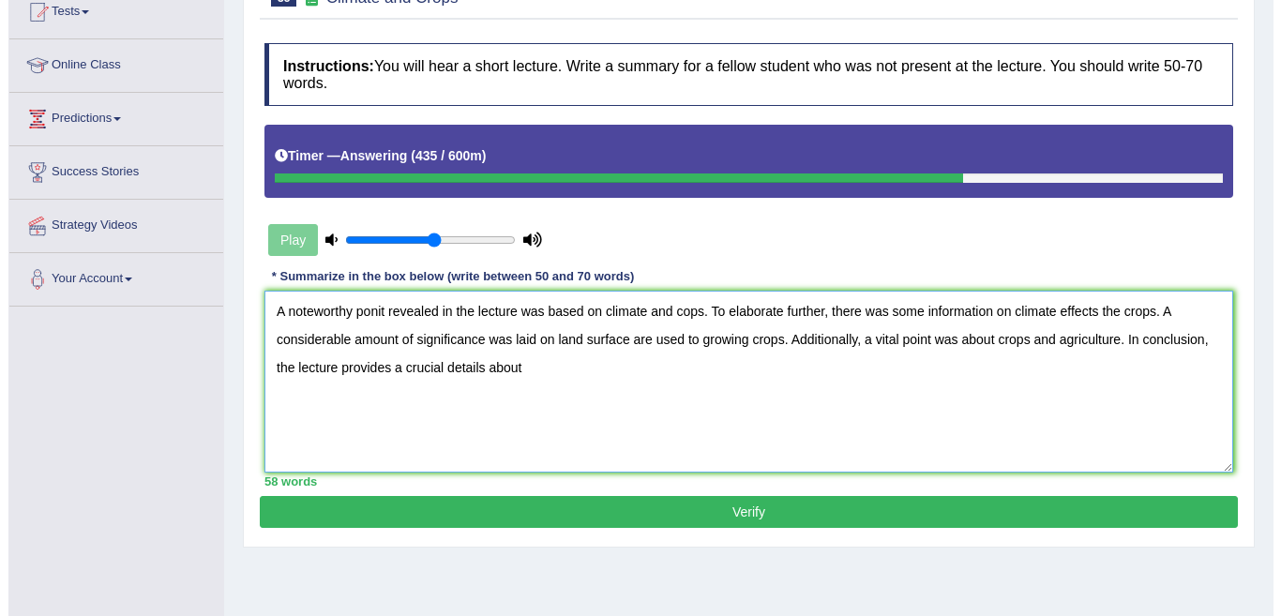
scroll to position [181, 0]
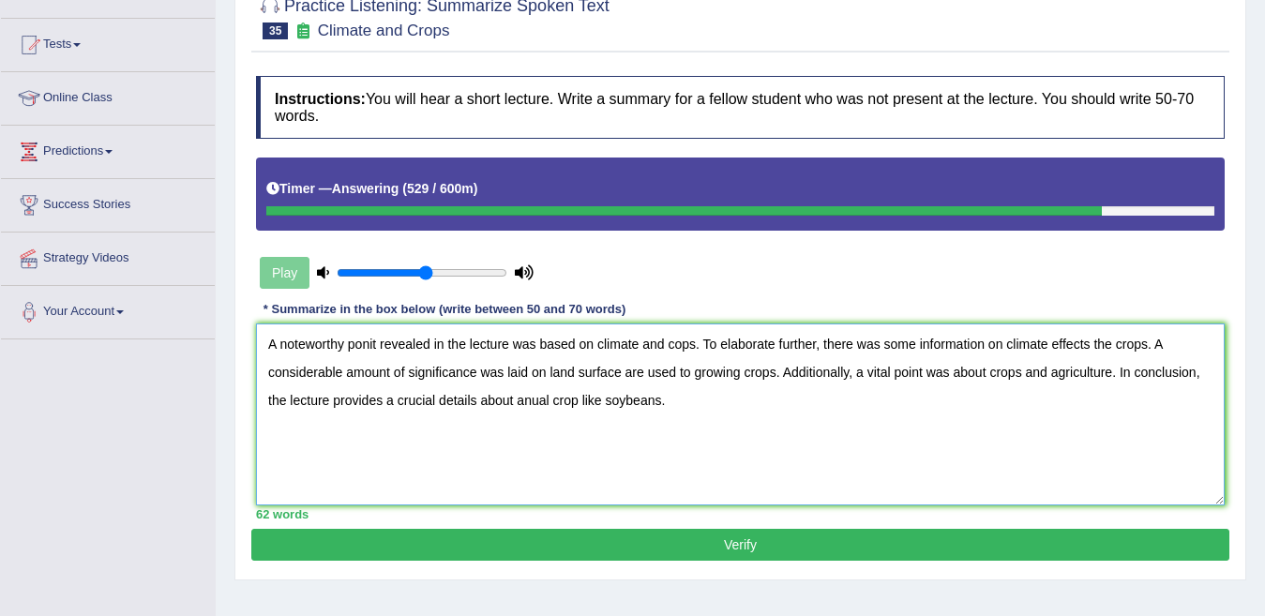
click at [524, 399] on textarea "A noteworthy ponit revealed in the lecture was based on climate and cops. To el…" at bounding box center [740, 415] width 969 height 182
click at [715, 427] on textarea "A noteworthy ponit revealed in the lecture was based on climate and cops. To el…" at bounding box center [740, 415] width 969 height 182
type textarea "A noteworthy ponit revealed in the lecture was based on climate and cops. To el…"
click at [618, 548] on button "Verify" at bounding box center [740, 545] width 978 height 32
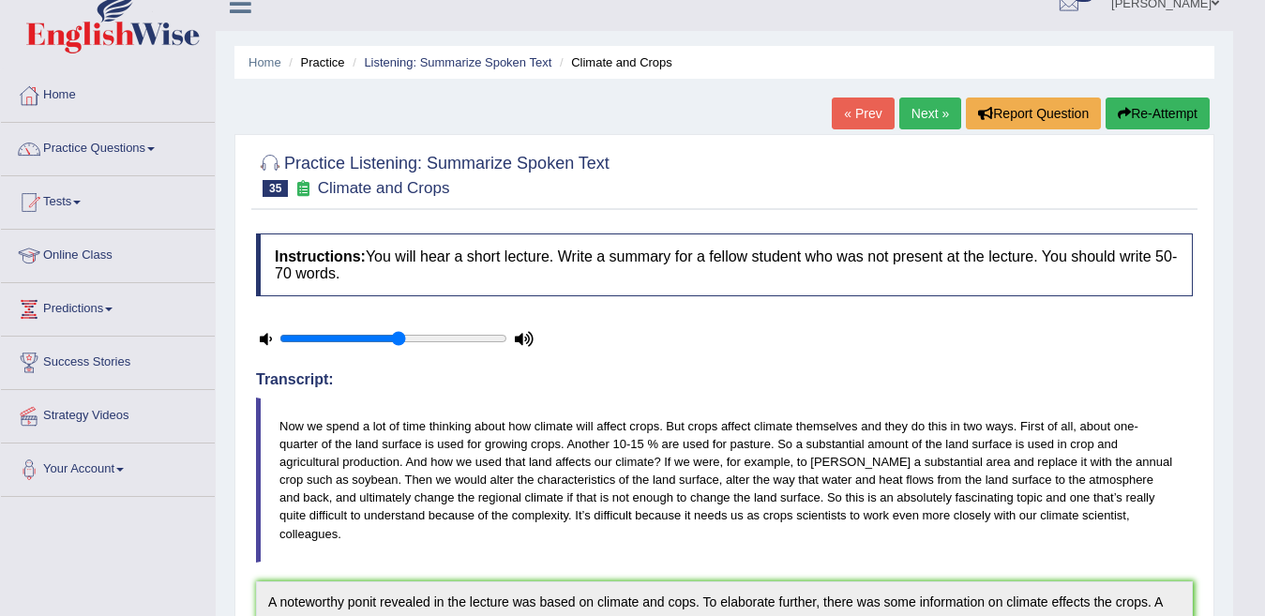
scroll to position [0, 0]
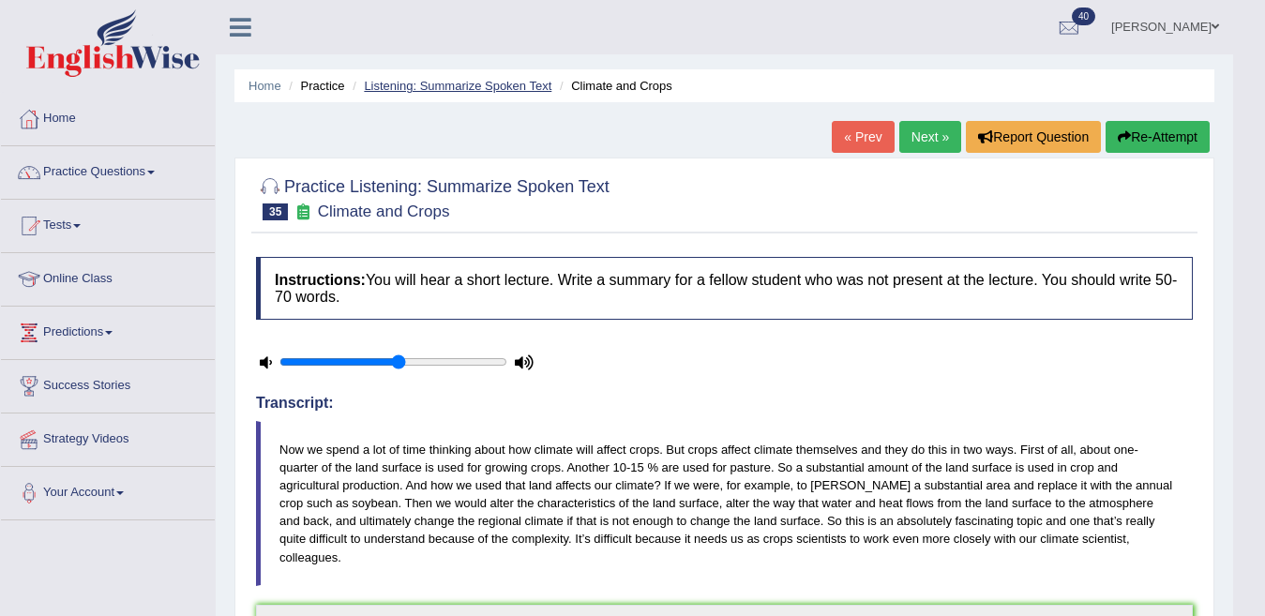
click at [497, 88] on link "Listening: Summarize Spoken Text" at bounding box center [458, 86] width 188 height 14
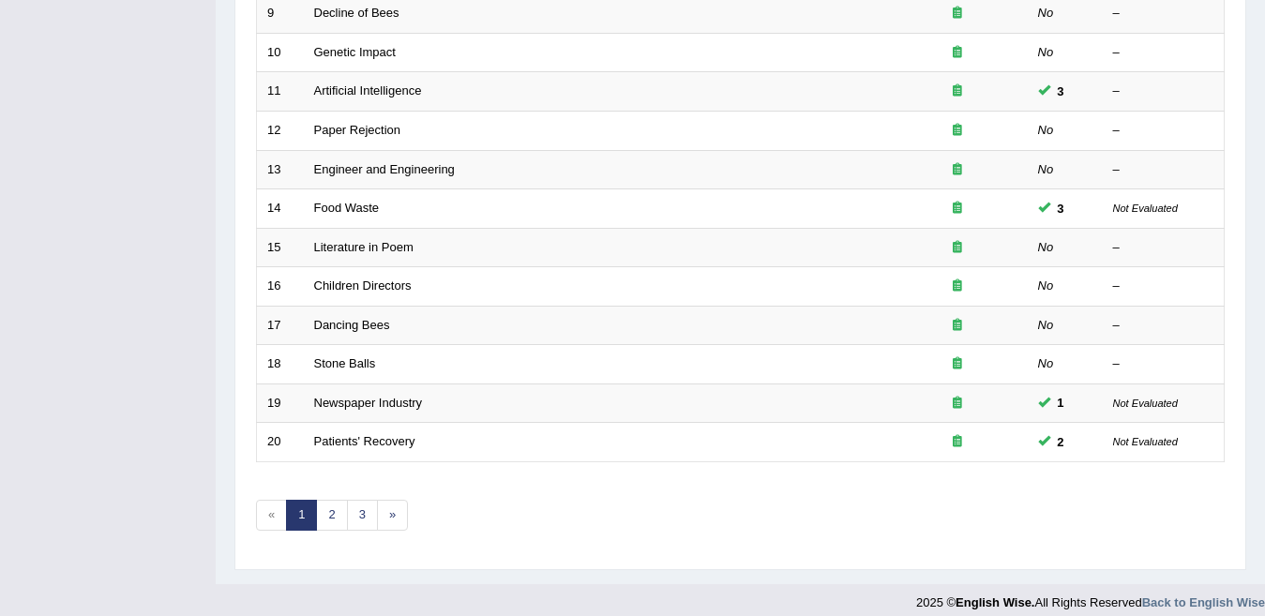
scroll to position [625, 0]
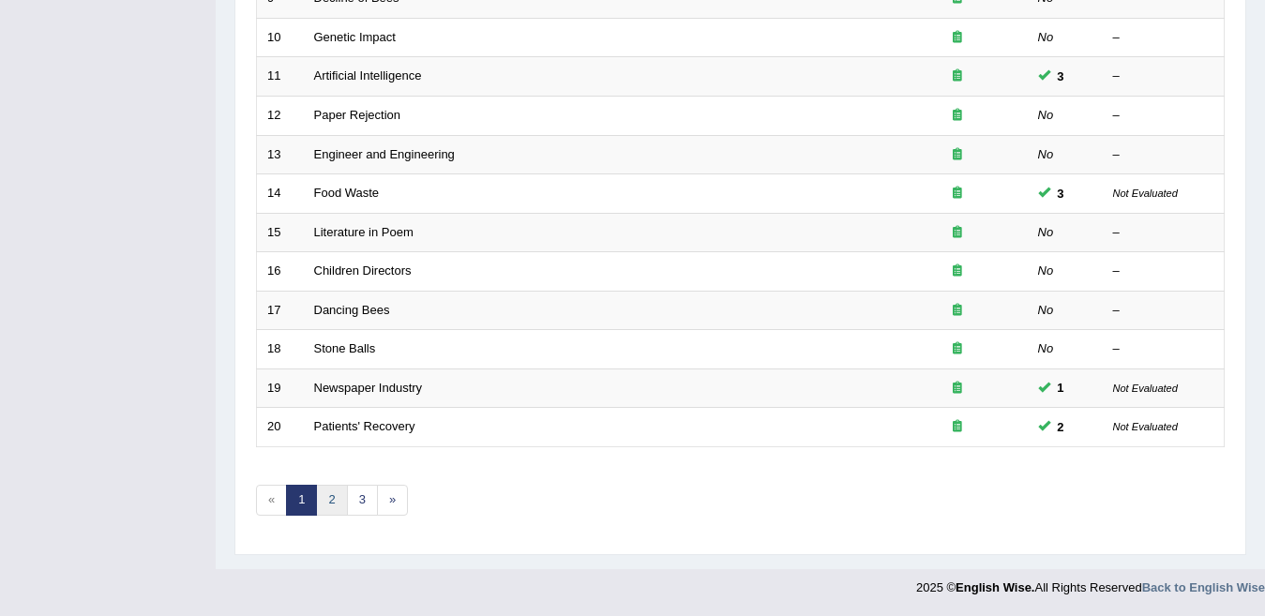
click at [330, 503] on link "2" at bounding box center [331, 500] width 31 height 31
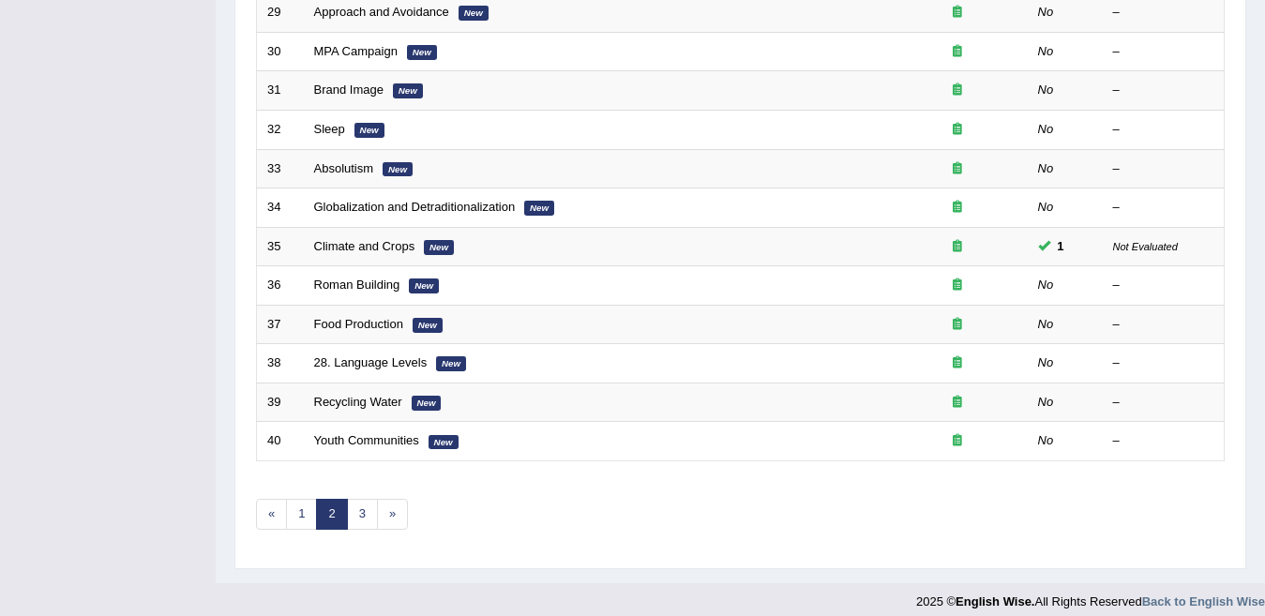
scroll to position [625, 0]
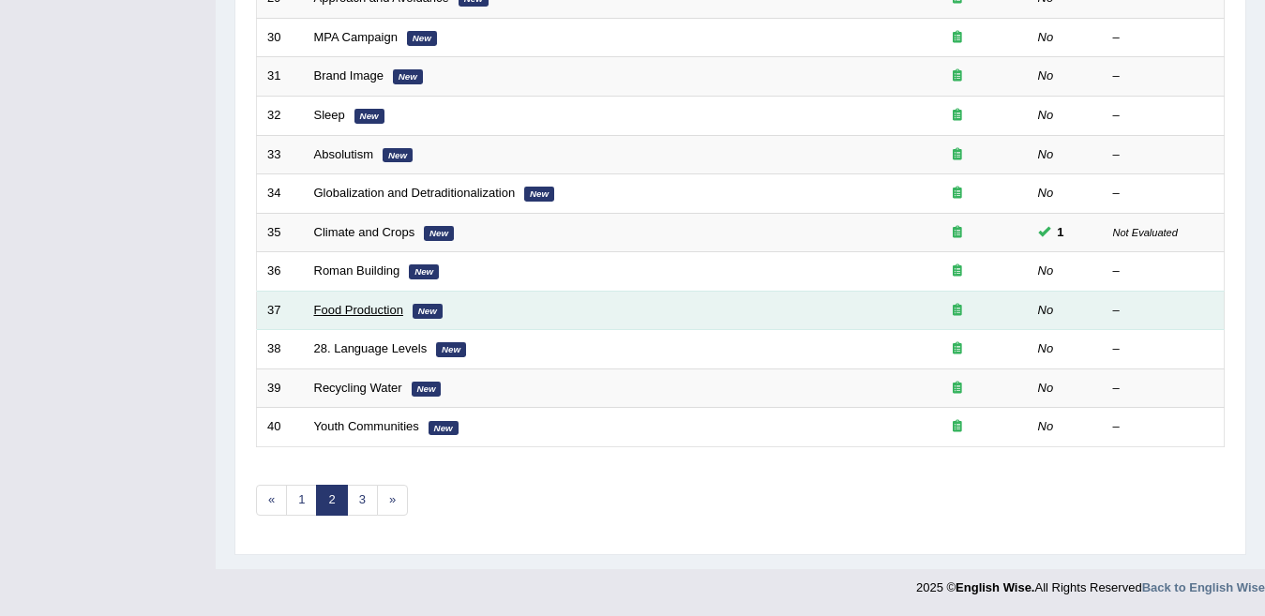
click at [379, 314] on link "Food Production" at bounding box center [358, 310] width 89 height 14
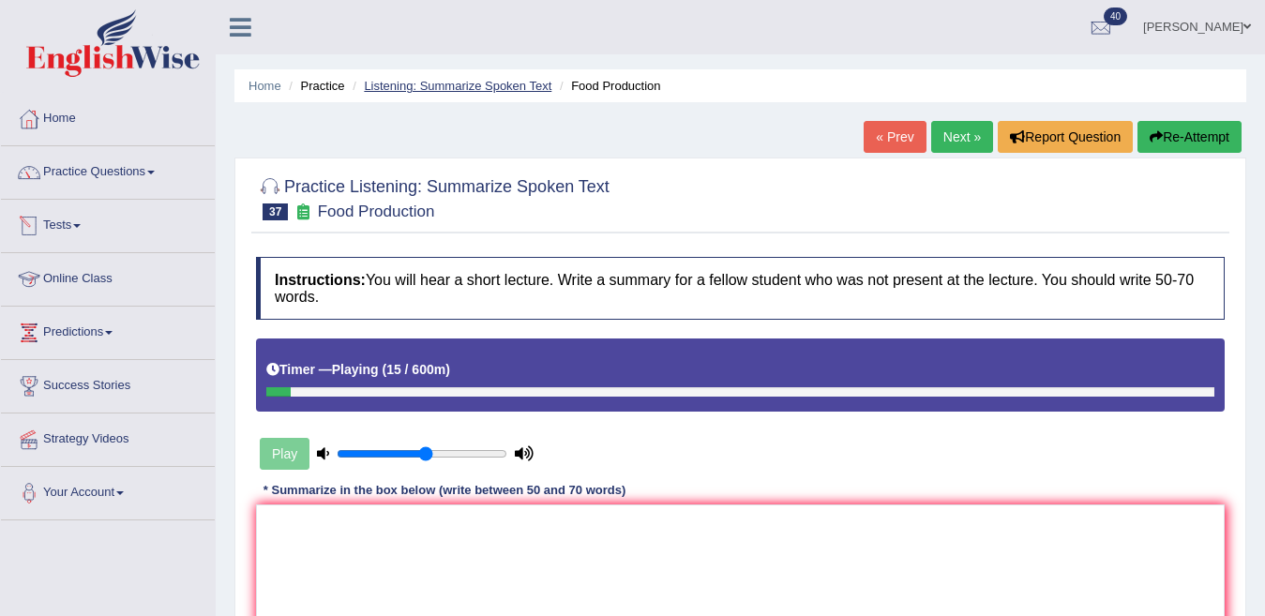
click at [440, 86] on link "Listening: Summarize Spoken Text" at bounding box center [458, 86] width 188 height 14
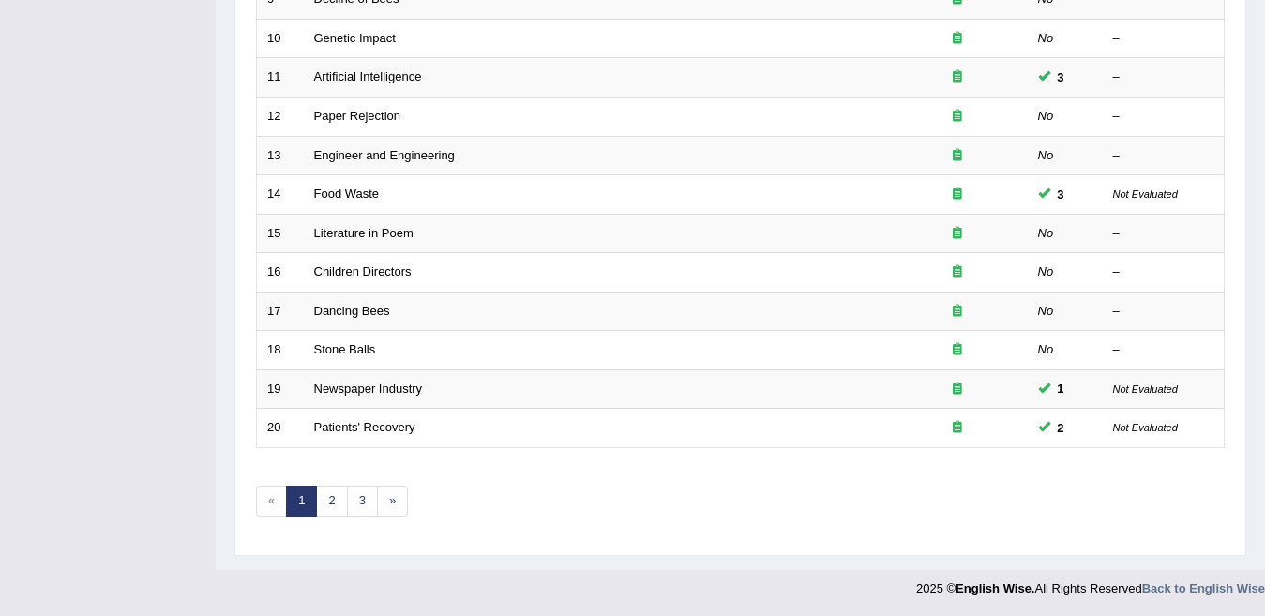
scroll to position [625, 0]
click at [323, 495] on link "2" at bounding box center [331, 500] width 31 height 31
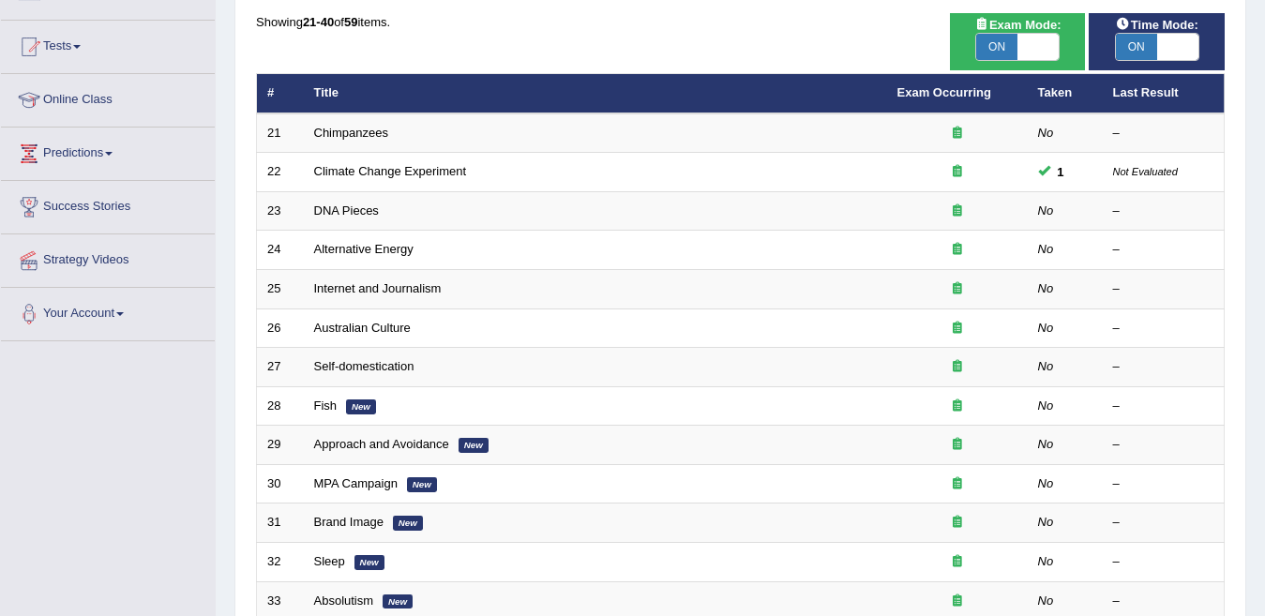
scroll to position [188, 0]
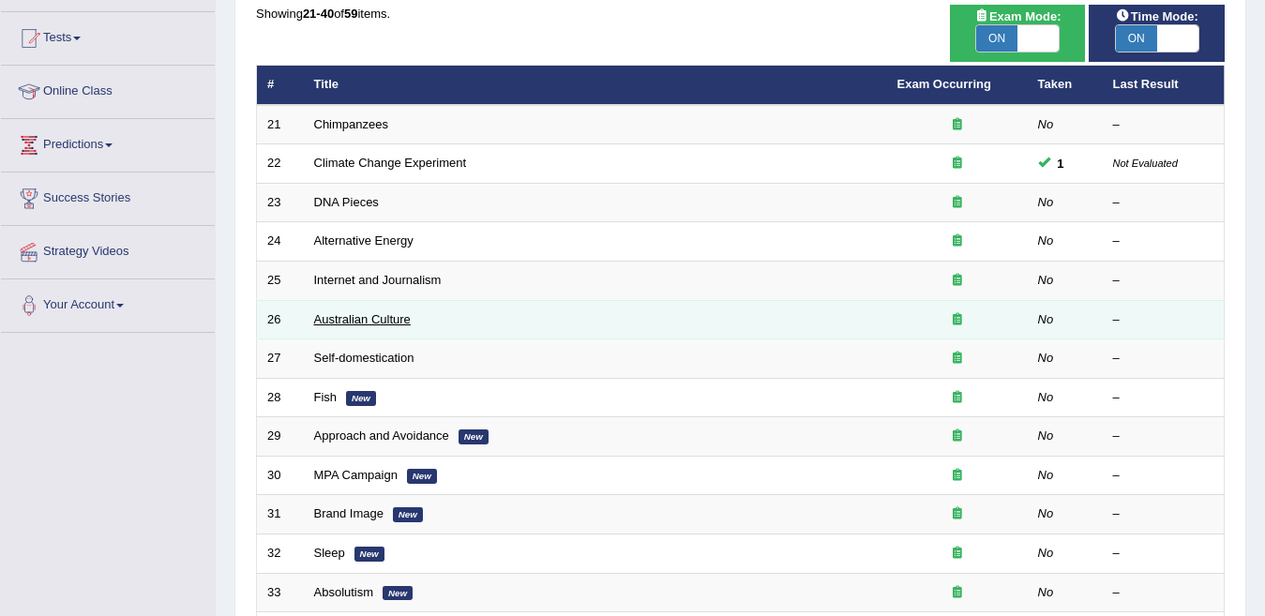
click at [393, 318] on link "Australian Culture" at bounding box center [362, 319] width 97 height 14
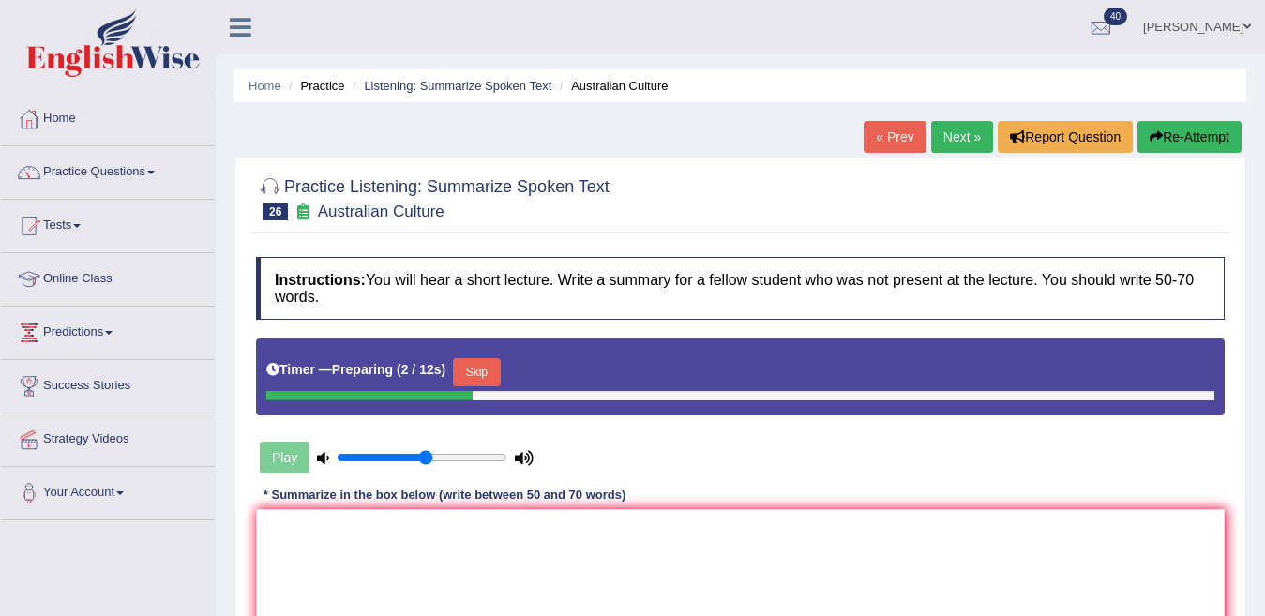
scroll to position [94, 0]
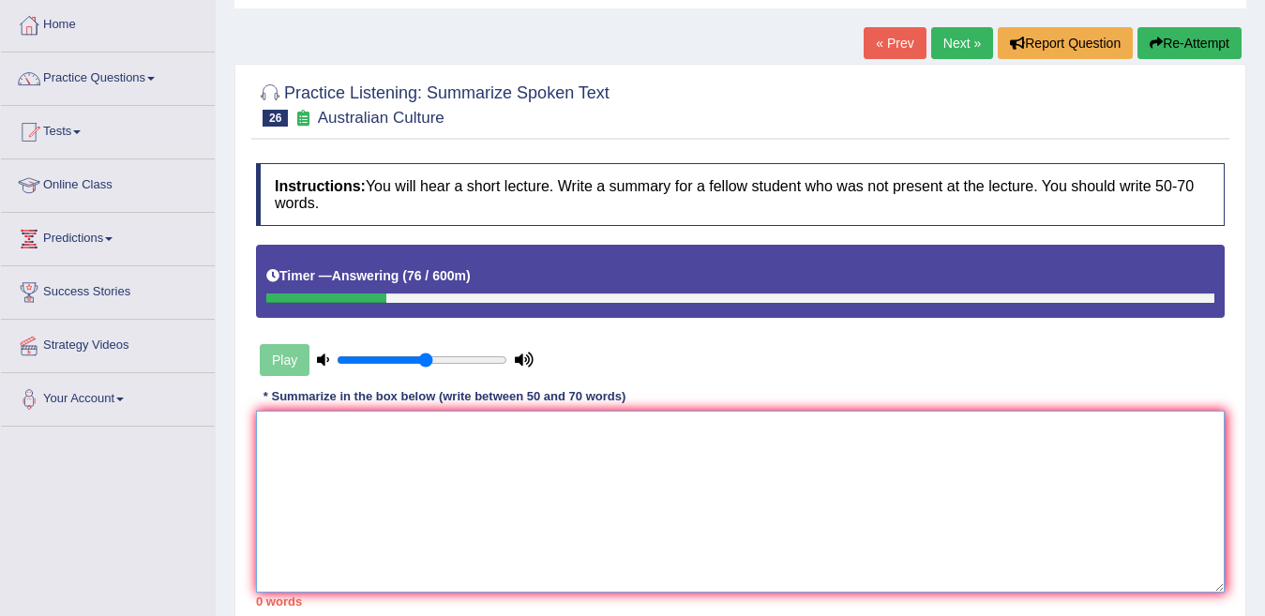
click at [368, 456] on textarea at bounding box center [740, 502] width 969 height 182
click at [446, 433] on textarea "A noteworthy piont revealed on the lecture was based on" at bounding box center [740, 502] width 969 height 182
click at [595, 421] on textarea "A noteworthy piont revealed in the lecture was based on" at bounding box center [740, 502] width 969 height 182
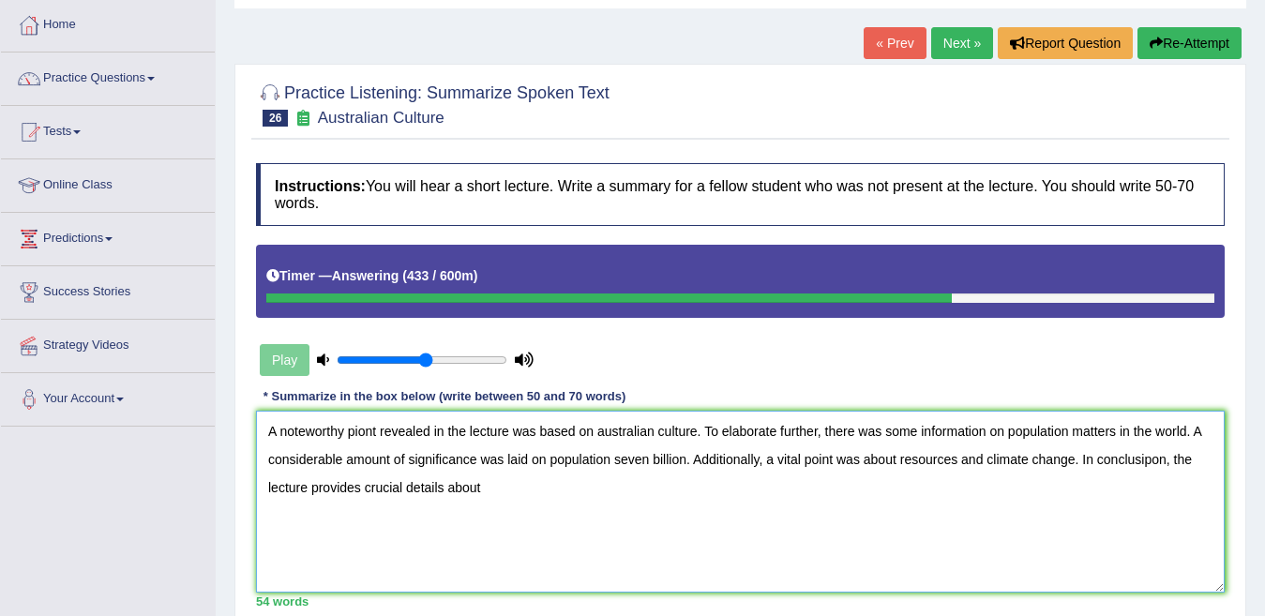
click at [1152, 459] on textarea "A noteworthy piont revealed in the lecture was based on australian culture. To …" at bounding box center [740, 502] width 969 height 182
click at [532, 493] on textarea "A noteworthy piont revealed in the lecture was based on australian culture. To …" at bounding box center [740, 502] width 969 height 182
click at [659, 485] on textarea "A noteworthy piont revealed in the lecture was based on australian culture. To …" at bounding box center [740, 502] width 969 height 182
click at [695, 488] on textarea "A noteworthy piont revealed in the lecture was based on australian culture. To …" at bounding box center [740, 502] width 969 height 182
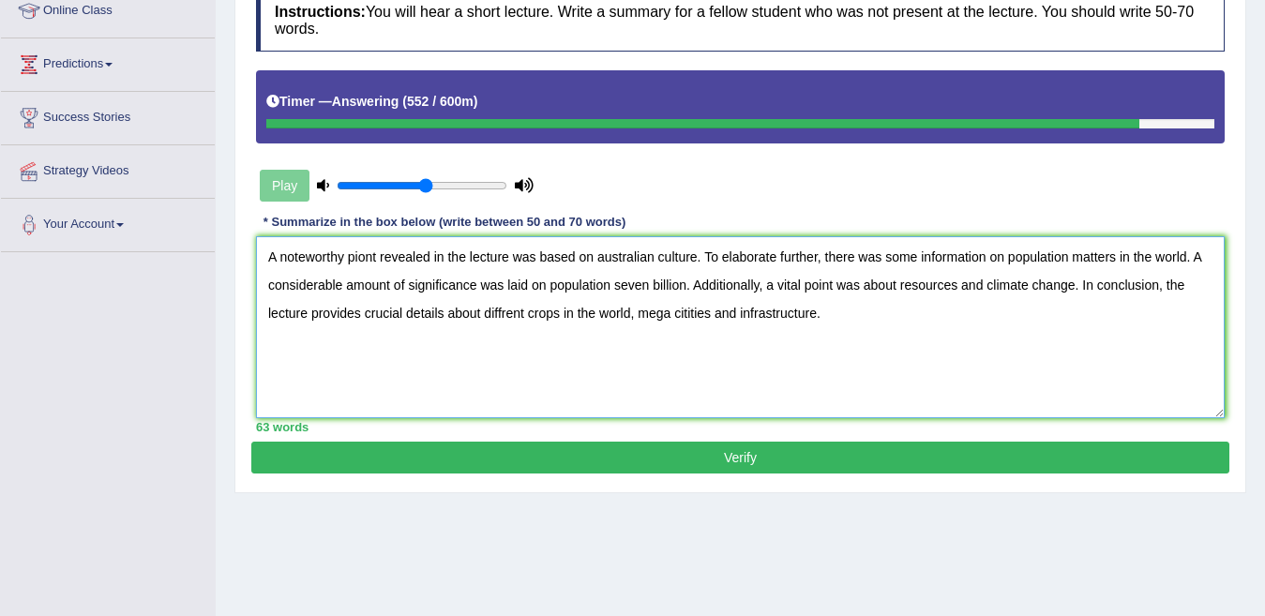
scroll to position [281, 0]
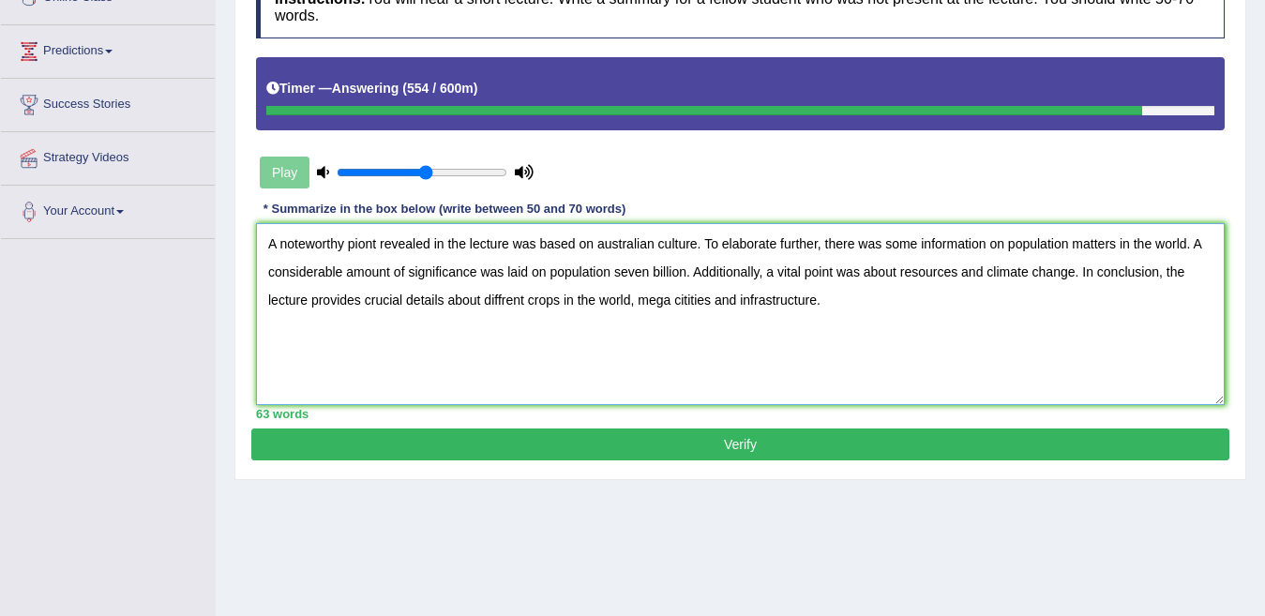
type textarea "A noteworthy piont revealed in the lecture was based on australian culture. To …"
click at [820, 431] on button "Verify" at bounding box center [740, 445] width 978 height 32
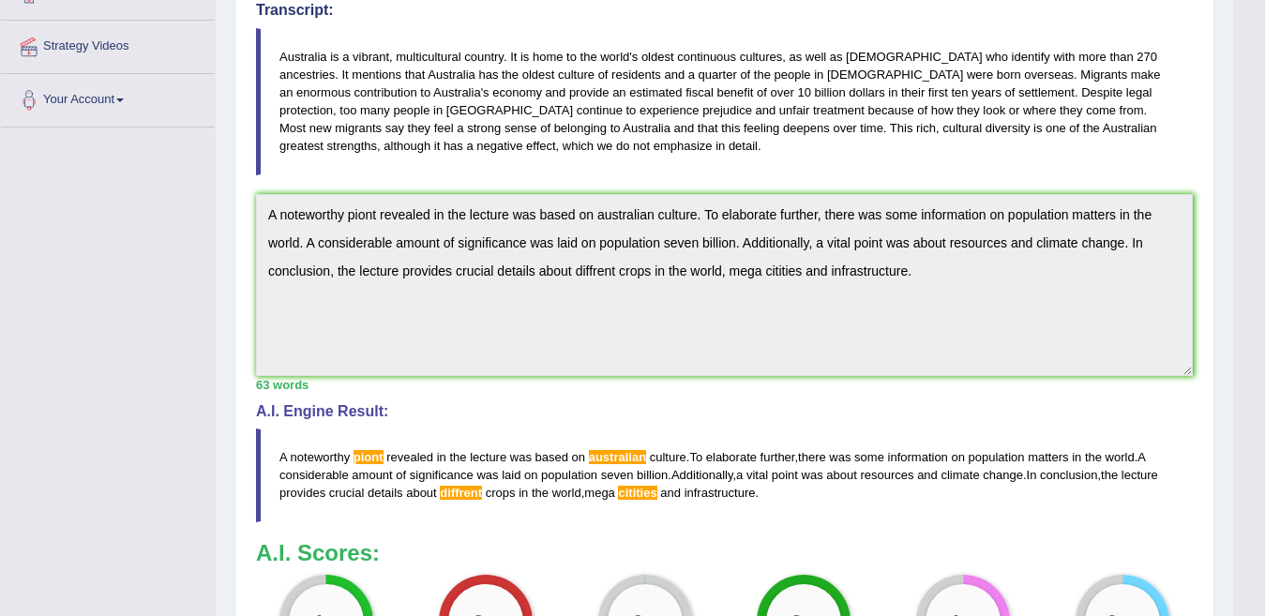
scroll to position [372, 0]
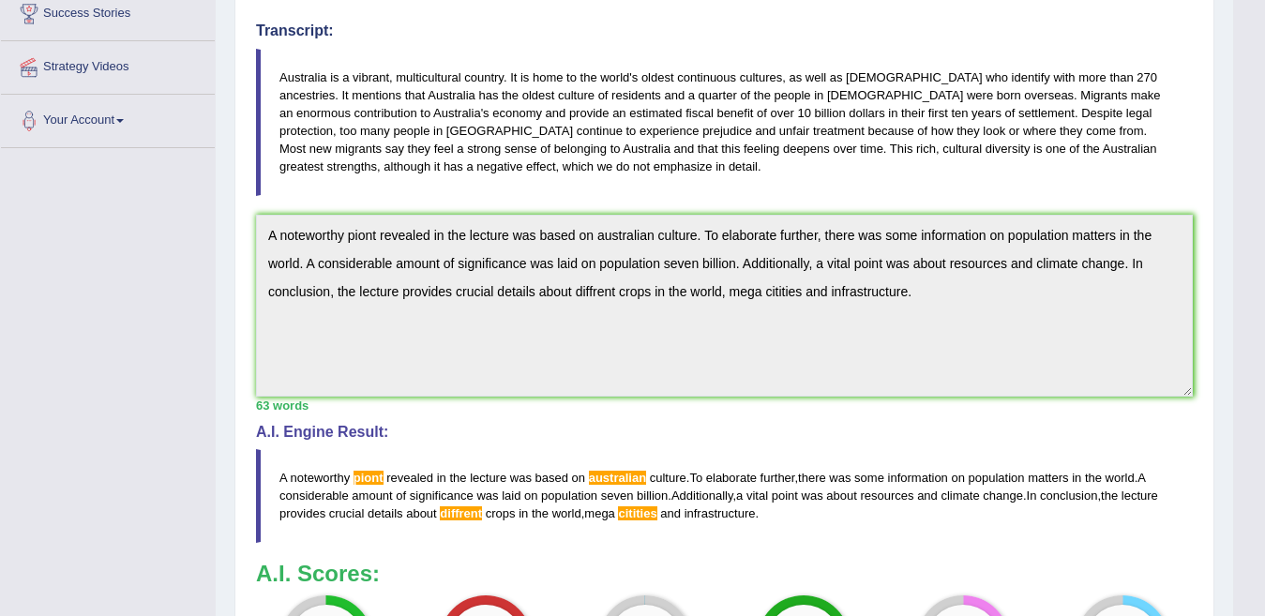
drag, startPoint x: 271, startPoint y: 234, endPoint x: 844, endPoint y: 319, distance: 579.1
click at [844, 319] on textarea "A noteworthy piont revealed in the lecture was based on australian culture. To …" at bounding box center [724, 306] width 937 height 182
click at [265, 231] on textarea "A noteworthy piont revealed in the lecture was based on australian culture. To …" at bounding box center [724, 306] width 937 height 182
drag, startPoint x: 265, startPoint y: 231, endPoint x: 592, endPoint y: 203, distance: 327.5
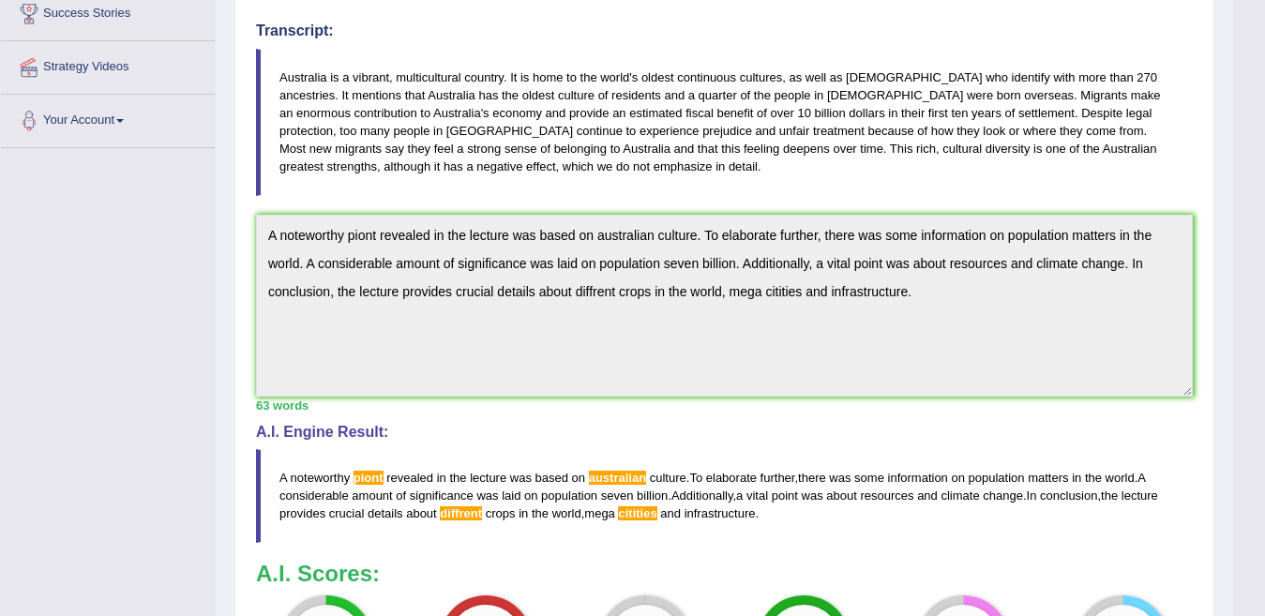
click at [592, 203] on div "Instructions: You will hear a short lecture. Write a summary for a fellow stude…" at bounding box center [724, 298] width 946 height 847
click at [267, 235] on textarea "A noteworthy piont revealed in the lecture was based on australian culture. To …" at bounding box center [724, 306] width 937 height 182
drag, startPoint x: 267, startPoint y: 235, endPoint x: 606, endPoint y: 288, distance: 342.6
click at [606, 288] on textarea "A noteworthy piont revealed in the lecture was based on australian culture. To …" at bounding box center [724, 306] width 937 height 182
click at [804, 363] on textarea "A noteworthy piont revealed in the lecture was based on australian culture. To …" at bounding box center [724, 306] width 937 height 182
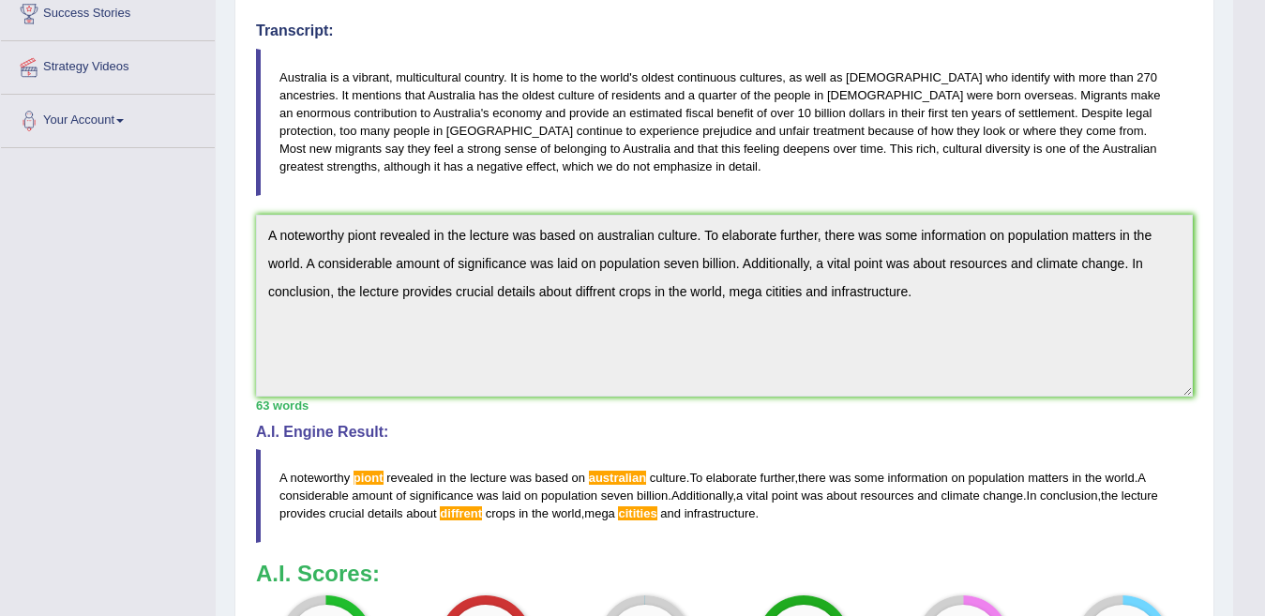
drag, startPoint x: 266, startPoint y: 232, endPoint x: 1071, endPoint y: 379, distance: 817.9
click at [1071, 379] on textarea "A noteworthy piont revealed in the lecture was based on australian culture. To …" at bounding box center [724, 306] width 937 height 182
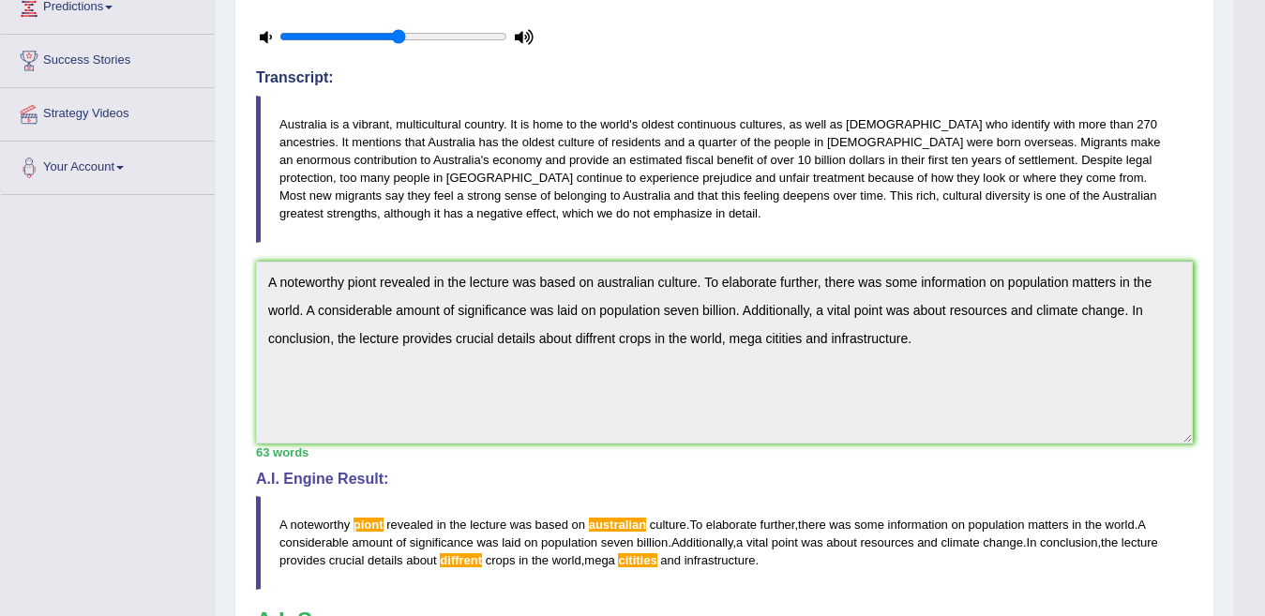
scroll to position [0, 0]
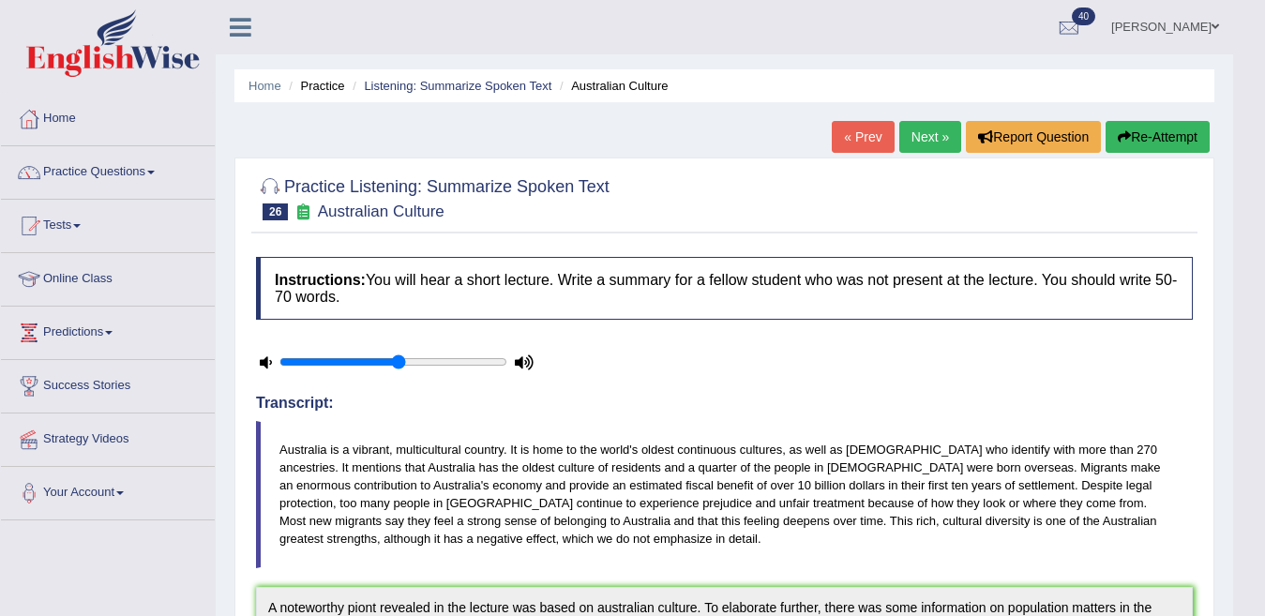
click at [1166, 134] on button "Re-Attempt" at bounding box center [1158, 137] width 104 height 32
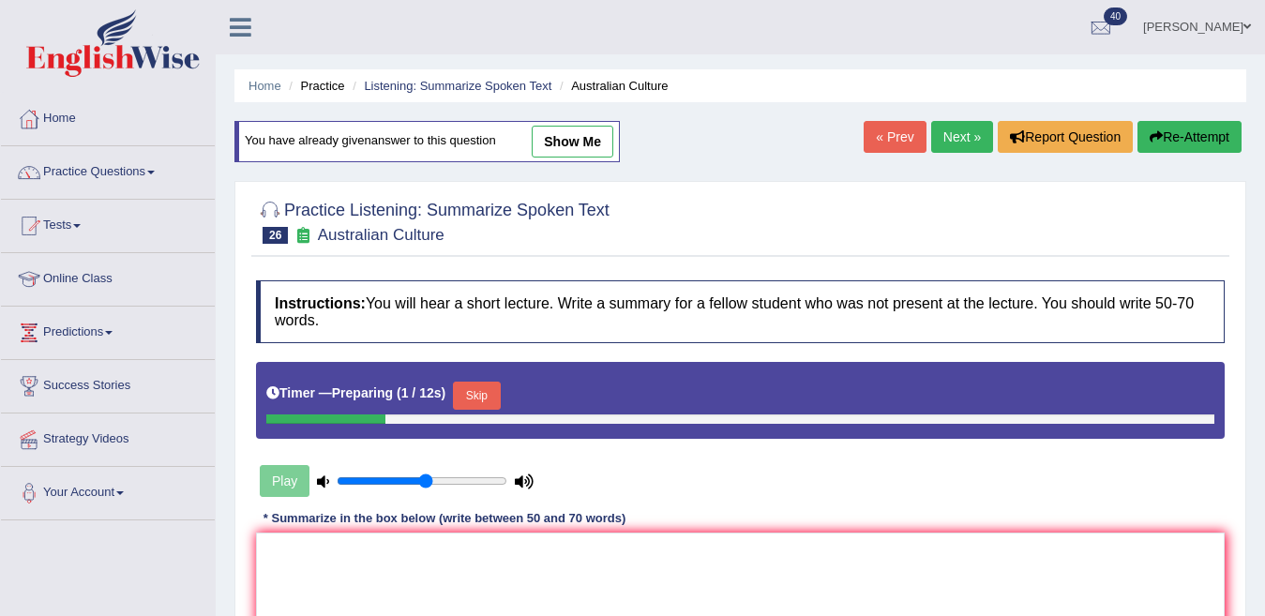
scroll to position [369, 0]
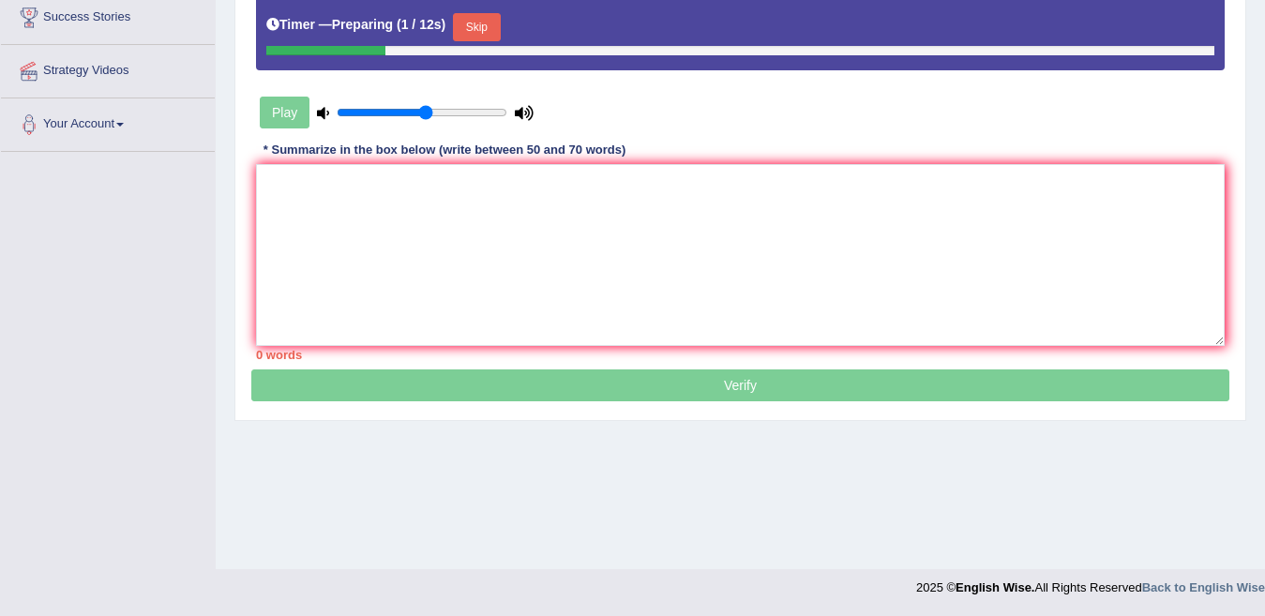
type textarea "v"
type textarea "V"
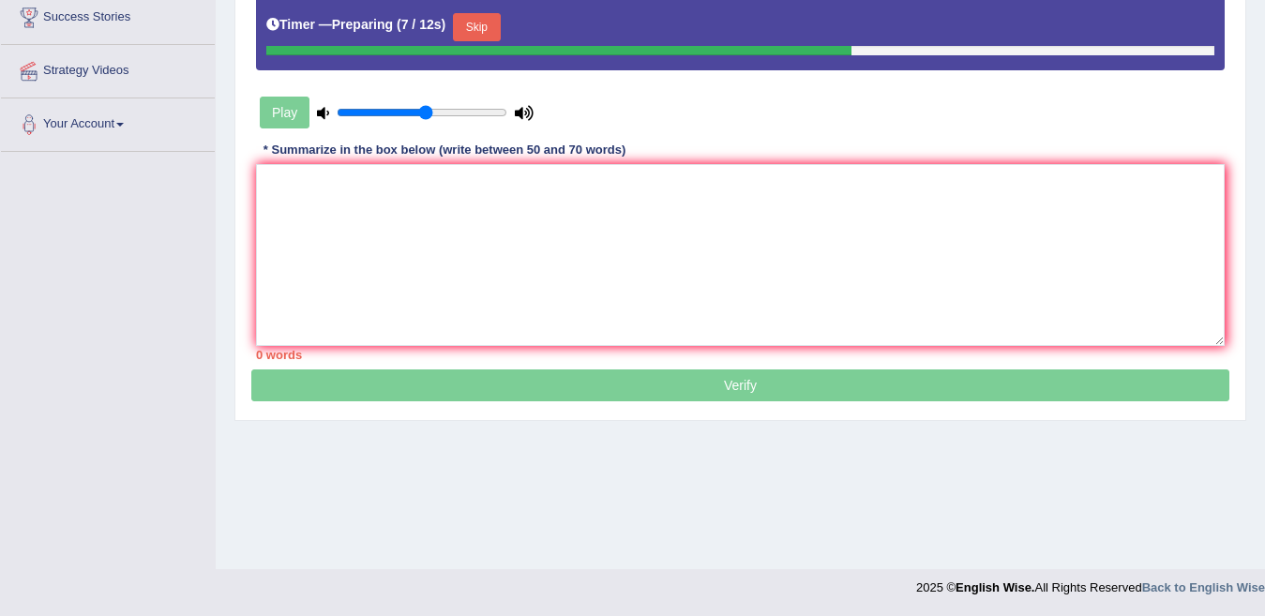
type textarea "B"
type textarea "V"
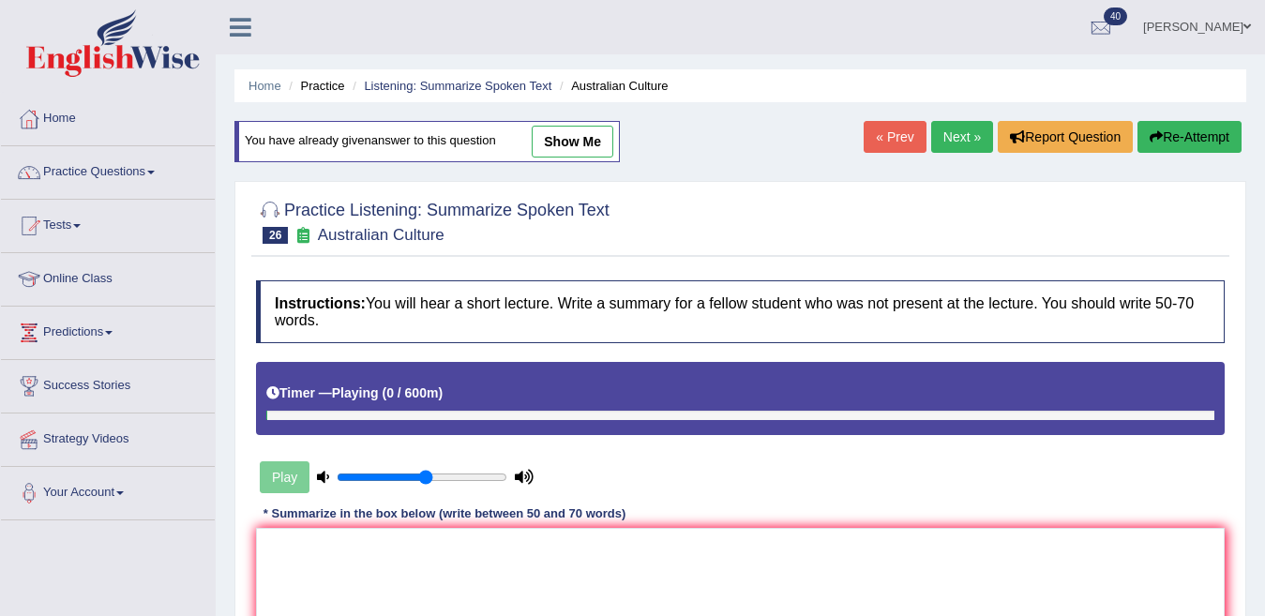
click at [572, 148] on link "show me" at bounding box center [573, 142] width 82 height 32
type textarea "A noteworthy piont revealed in the lecture was based on australian culture. To …"
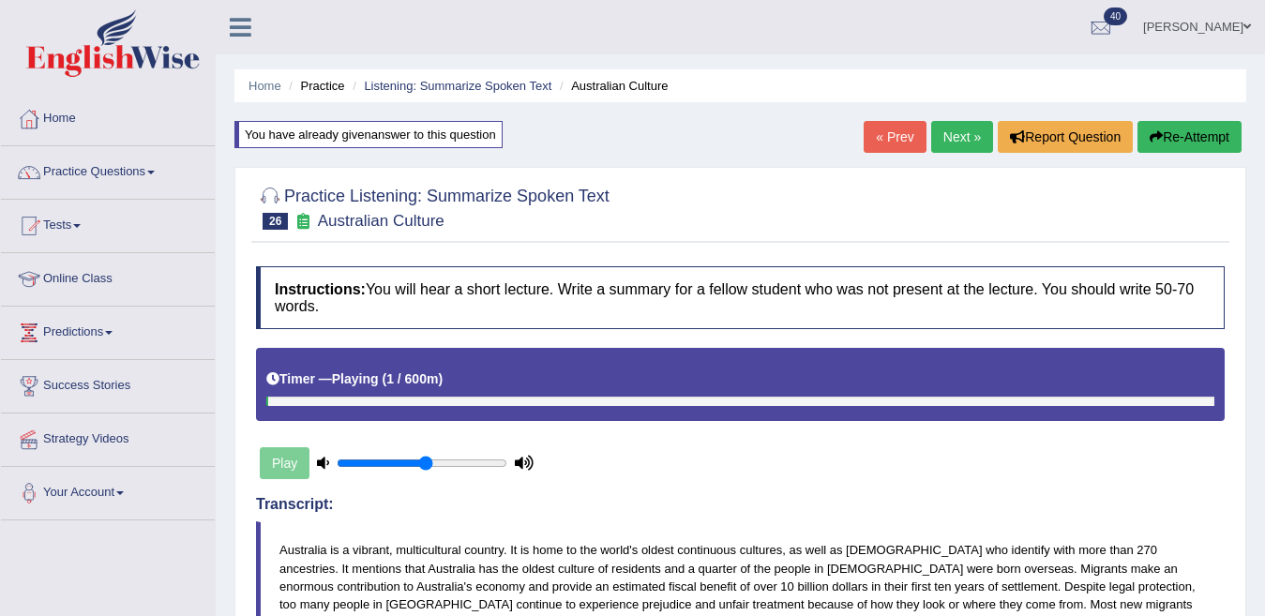
drag, startPoint x: 505, startPoint y: 552, endPoint x: 339, endPoint y: 459, distance: 190.2
type input "0.05"
click at [339, 459] on input "range" at bounding box center [422, 463] width 171 height 15
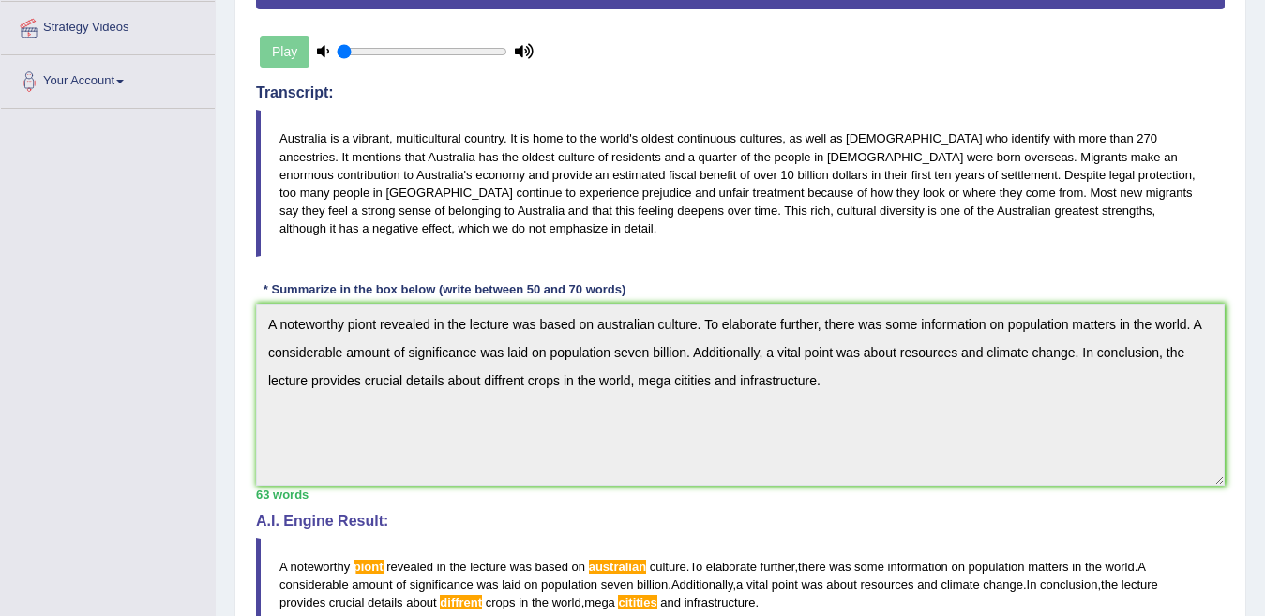
scroll to position [563, 0]
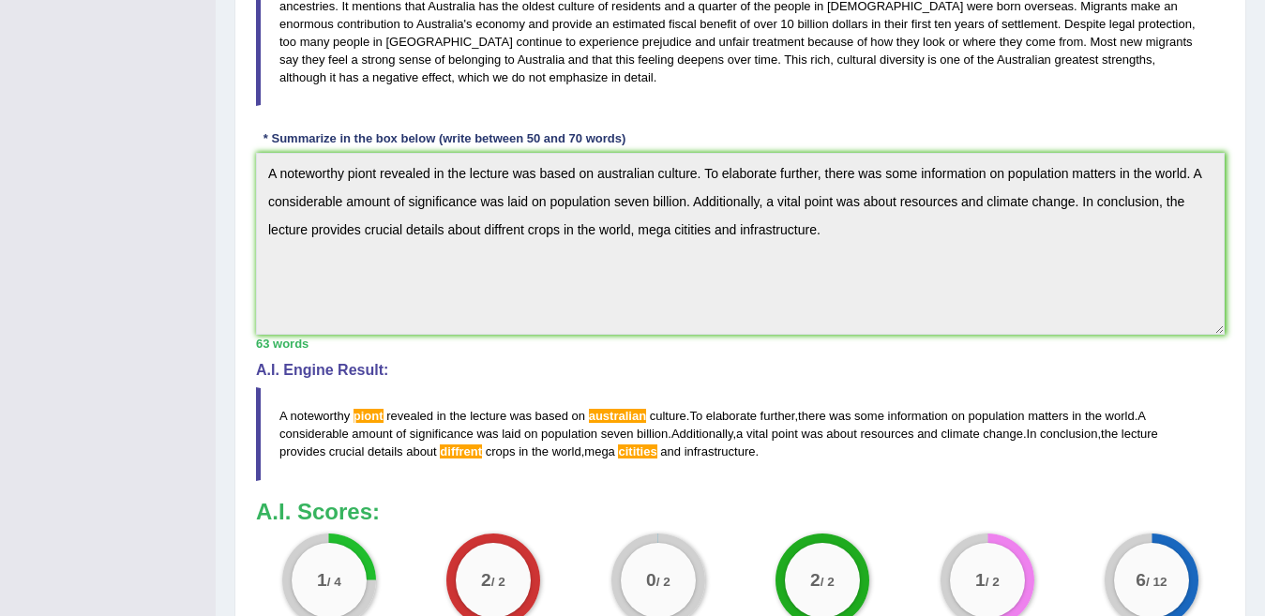
drag, startPoint x: 266, startPoint y: 173, endPoint x: 838, endPoint y: 579, distance: 702.0
click at [838, 579] on div "Instructions: You will hear a short lecture. Write a summary for a fellow stude…" at bounding box center [740, 177] width 978 height 966
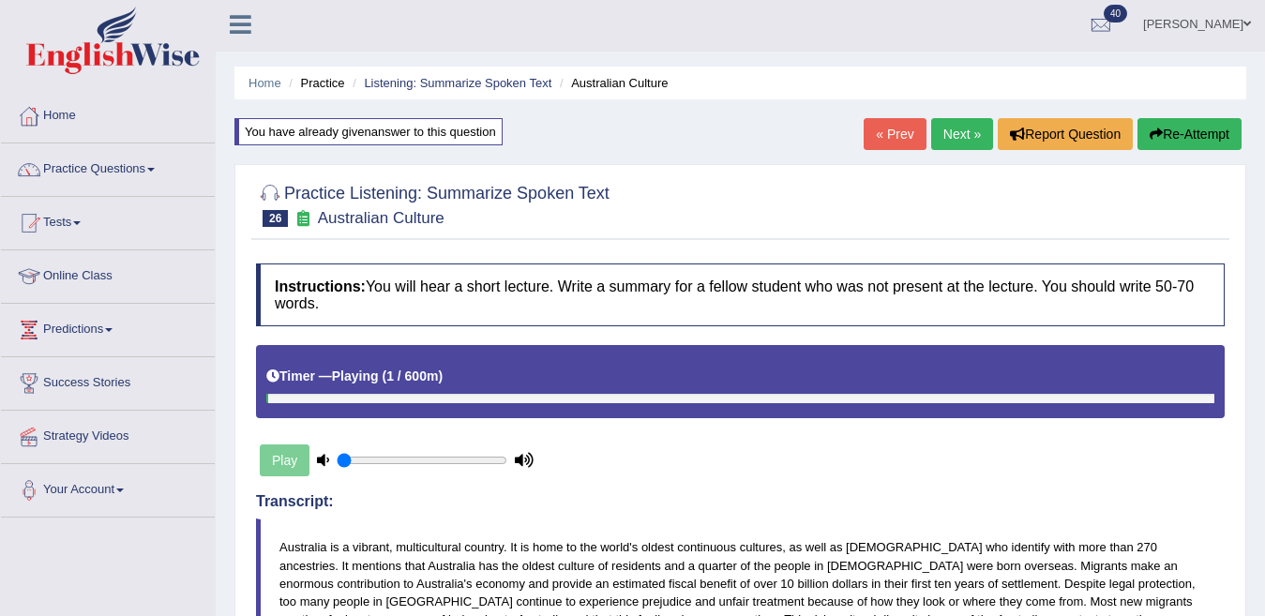
scroll to position [0, 0]
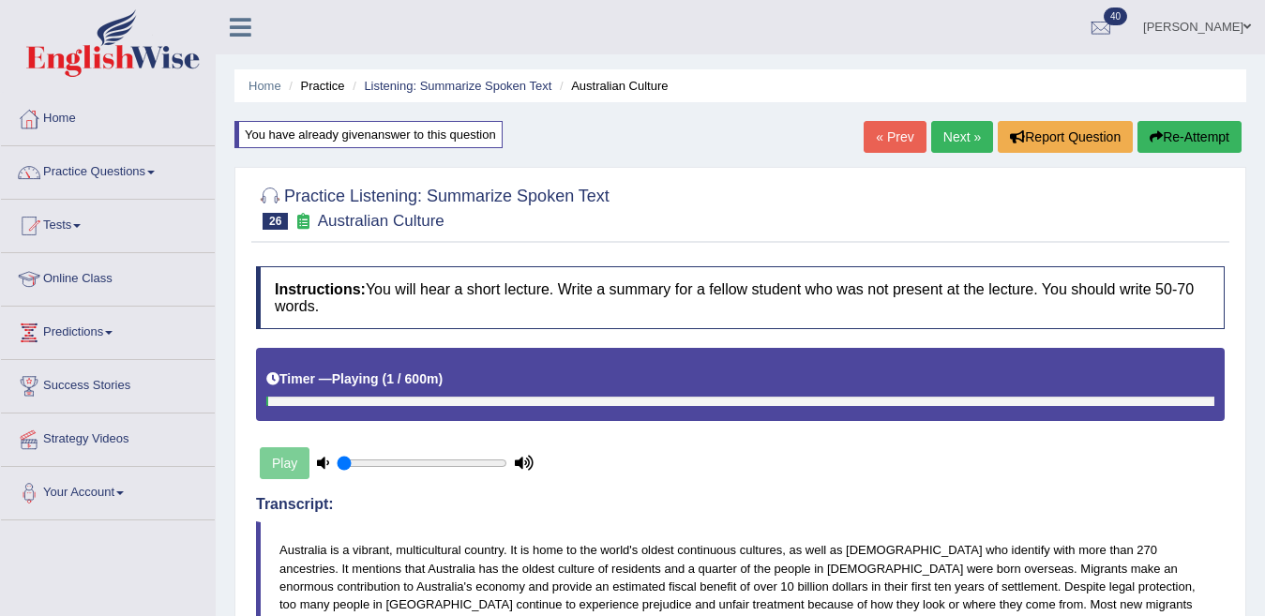
click at [1199, 148] on button "Re-Attempt" at bounding box center [1189, 137] width 104 height 32
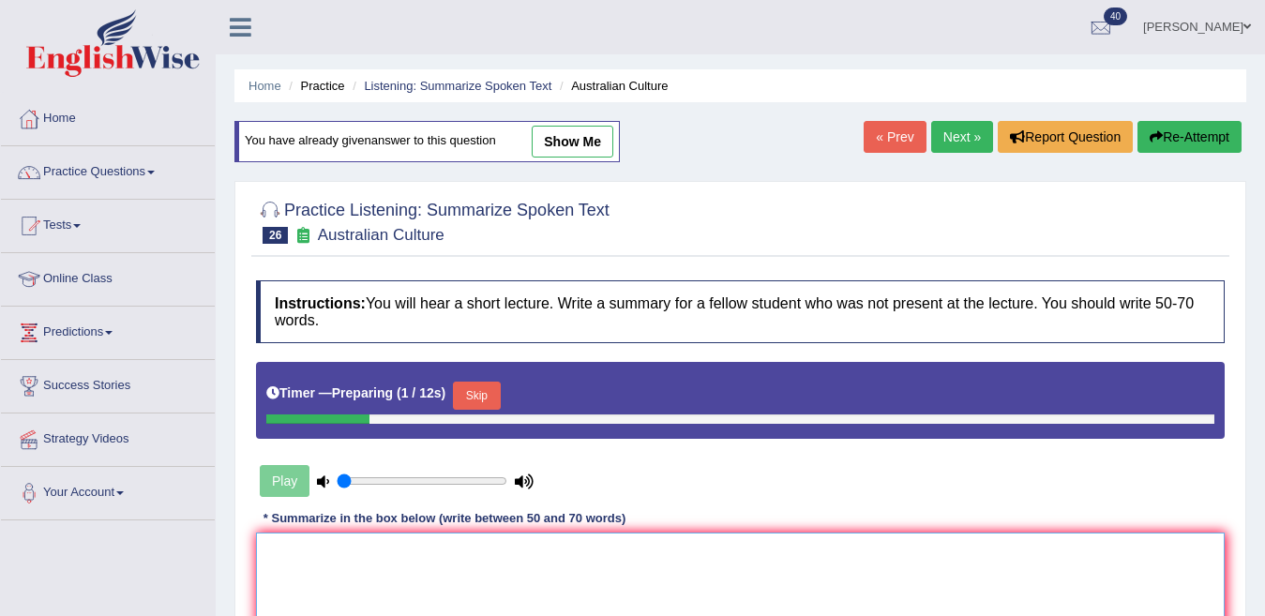
drag, startPoint x: 0, startPoint y: 0, endPoint x: 656, endPoint y: 569, distance: 868.8
click at [656, 569] on textarea at bounding box center [740, 624] width 969 height 182
paste textarea "A noteworthy piont revealed in the lecture was based on australian culture. To …"
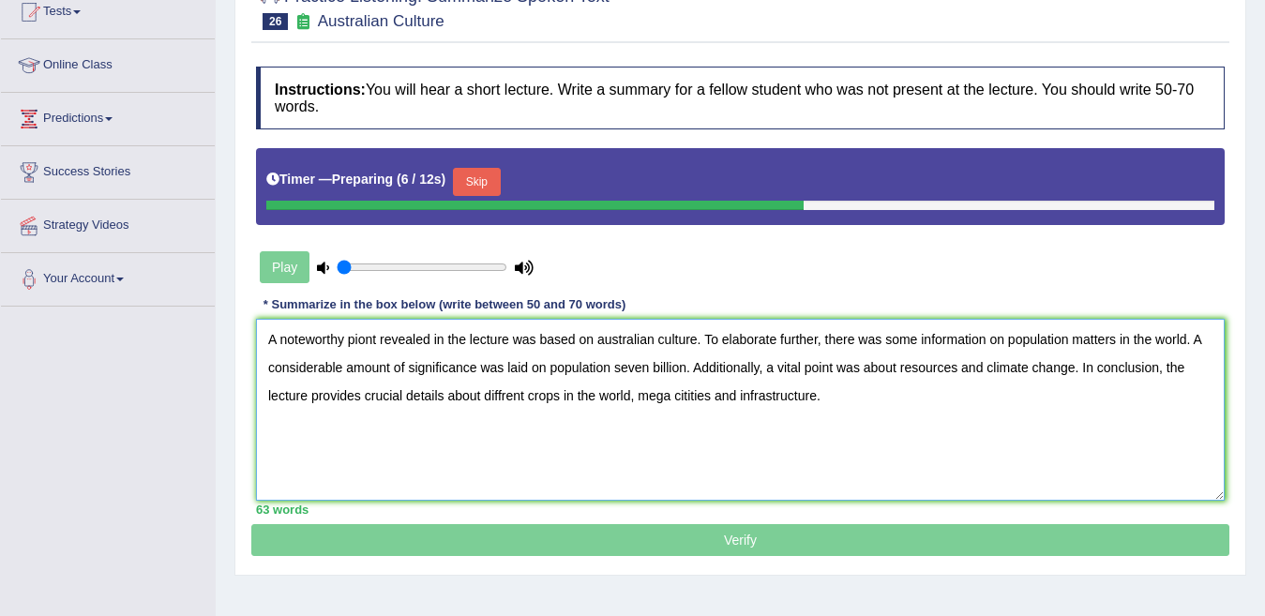
scroll to position [181, 0]
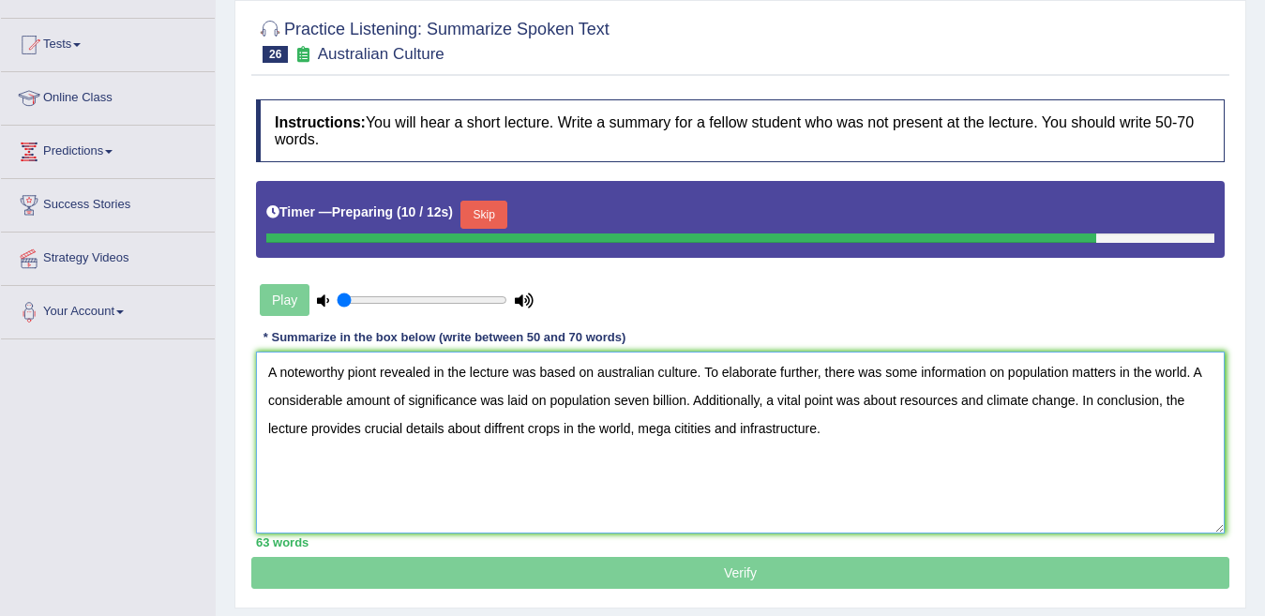
click at [701, 427] on textarea "A noteworthy piont revealed in the lecture was based on australian culture. To …" at bounding box center [740, 443] width 969 height 182
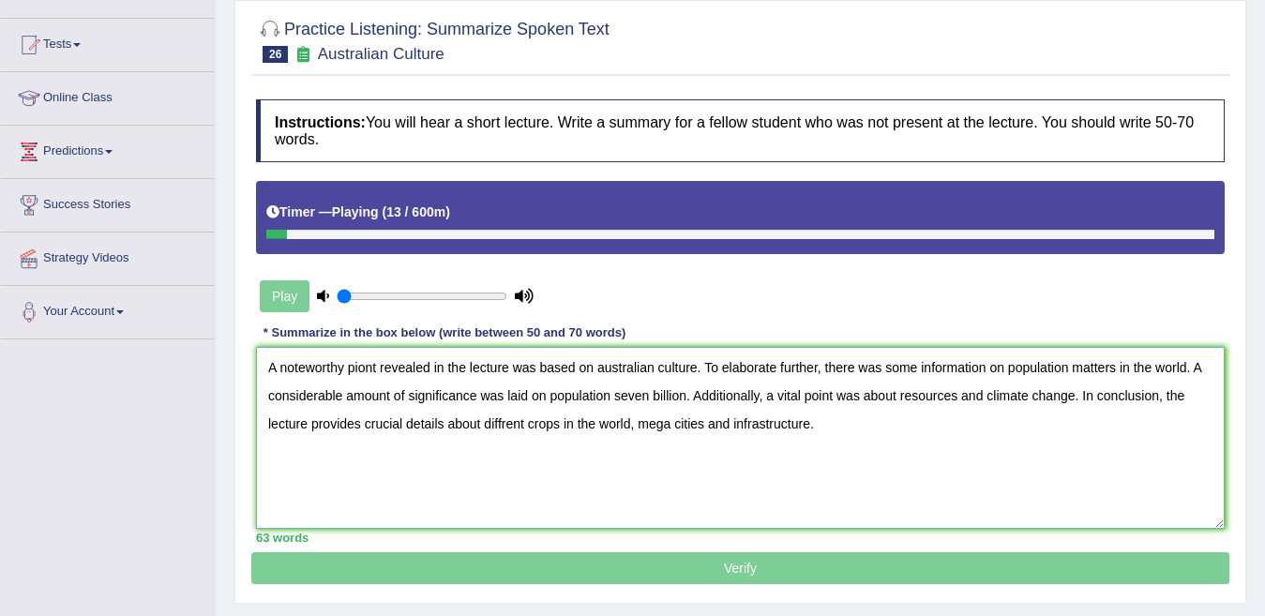
click at [550, 394] on textarea "A noteworthy piont revealed in the lecture was based on australian culture. To …" at bounding box center [740, 438] width 969 height 182
click at [602, 371] on textarea "A noteworthy piont revealed in the lecture was based on australian culture. To …" at bounding box center [740, 438] width 969 height 182
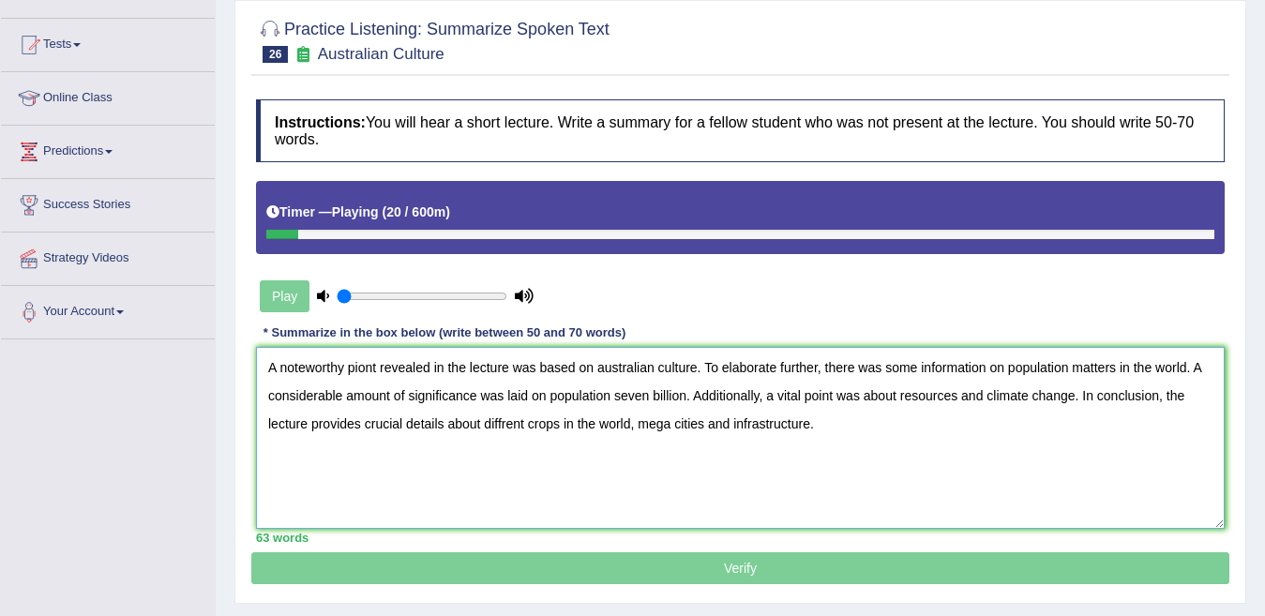
click at [601, 367] on textarea "A noteworthy piont revealed in the lecture was based on australian culture. To …" at bounding box center [740, 438] width 969 height 182
click at [503, 422] on textarea "A noteworthy piont revealed in the lecture was based on Australian culture. To …" at bounding box center [740, 438] width 969 height 182
click at [365, 368] on textarea "A noteworthy piont revealed in the lecture was based on Australian culture. To …" at bounding box center [740, 438] width 969 height 182
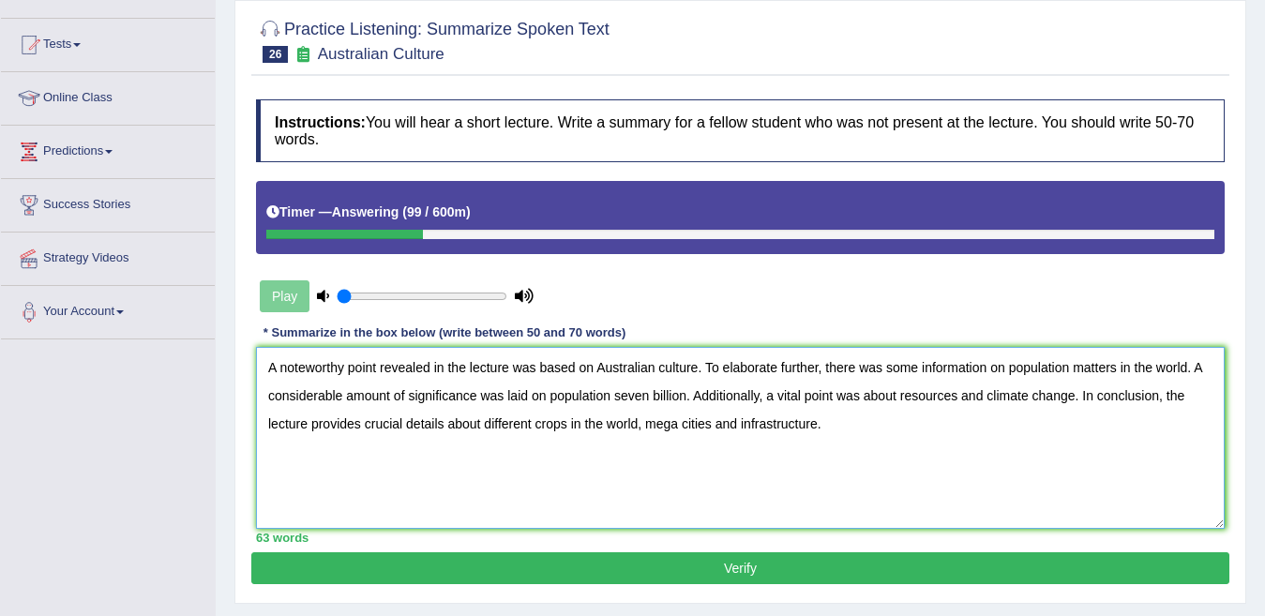
type textarea "A noteworthy point revealed in the lecture was based on Australian culture. To …"
click at [508, 560] on button "Verify" at bounding box center [740, 568] width 978 height 32
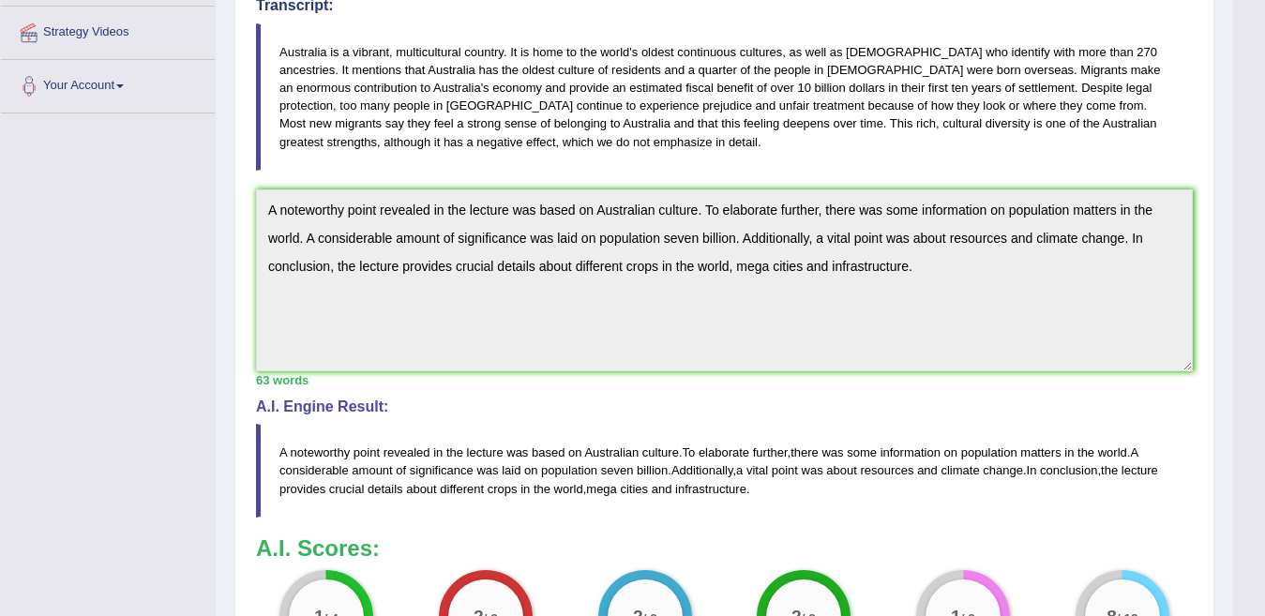
scroll to position [382, 0]
